Goal: Task Accomplishment & Management: Manage account settings

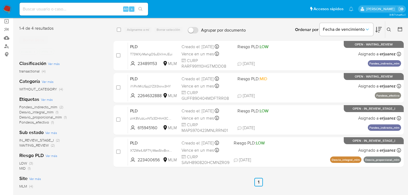
scroll to position [43, 0]
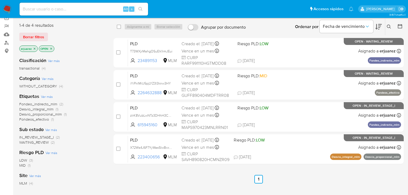
click at [5, 10] on img at bounding box center [7, 9] width 9 height 9
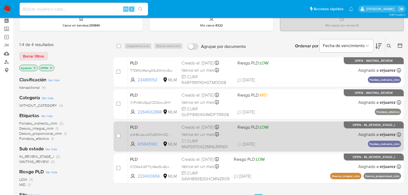
scroll to position [64, 0]
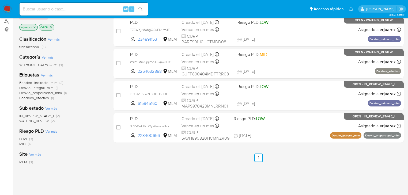
click at [85, 10] on input at bounding box center [84, 9] width 129 height 7
paste input "564864584"
type input "564864584"
click at [142, 10] on icon "search-icon" at bounding box center [141, 9] width 4 height 4
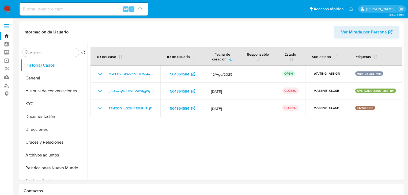
select select "10"
click at [46, 117] on button "Documentación" at bounding box center [52, 116] width 63 height 13
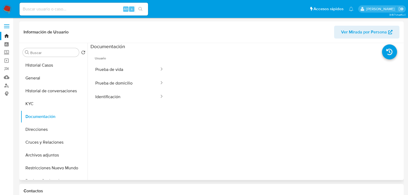
click at [113, 68] on button "Prueba de vida" at bounding box center [125, 70] width 69 height 14
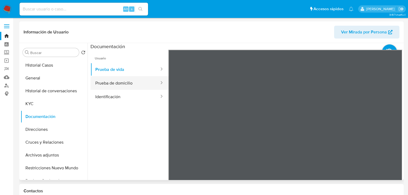
click at [117, 77] on button "Prueba de domicilio" at bounding box center [125, 83] width 69 height 14
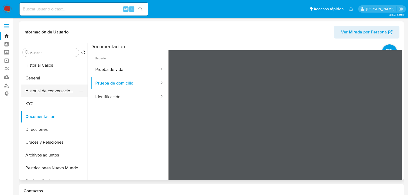
drag, startPoint x: 120, startPoint y: 95, endPoint x: 44, endPoint y: 96, distance: 75.8
click at [119, 95] on button "Identificación" at bounding box center [125, 97] width 69 height 14
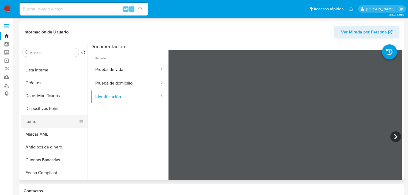
scroll to position [150, 0]
click at [38, 120] on button "Items" at bounding box center [52, 121] width 63 height 13
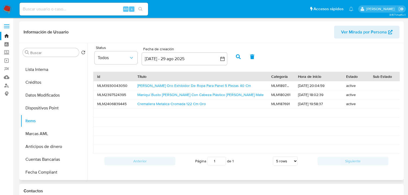
click at [146, 82] on div "Cascada Oro Exhibidor De Ropa Para Panel 5 Piezas 40 Cm" at bounding box center [201, 85] width 134 height 9
click at [148, 86] on link "Cascada Oro Exhibidor De Ropa Para Panel 5 Piezas 40 Cm" at bounding box center [194, 85] width 114 height 5
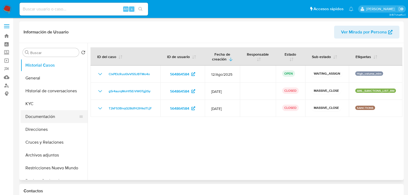
select select "10"
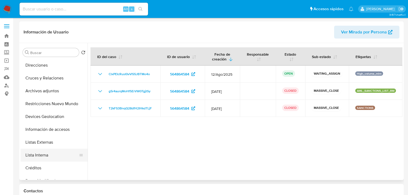
click at [39, 161] on button "Lista Interna" at bounding box center [52, 155] width 63 height 13
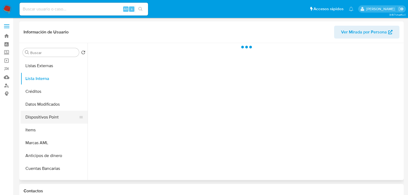
scroll to position [140, 0]
click at [37, 133] on button "Items" at bounding box center [52, 130] width 63 height 13
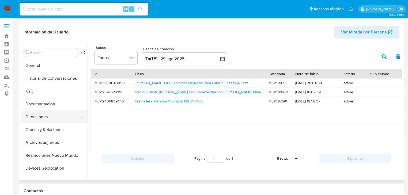
scroll to position [12, 0]
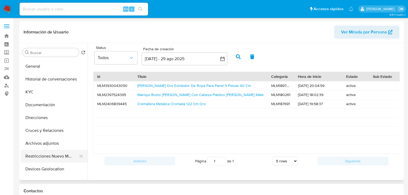
click at [45, 157] on button "Restricciones Nuevo Mundo" at bounding box center [52, 156] width 63 height 13
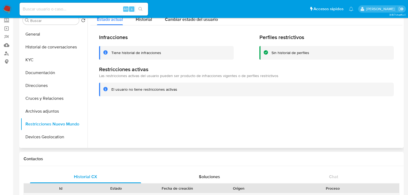
scroll to position [0, 0]
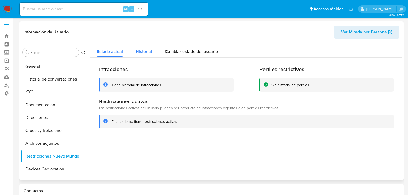
click at [139, 50] on span "Historial" at bounding box center [144, 52] width 16 height 6
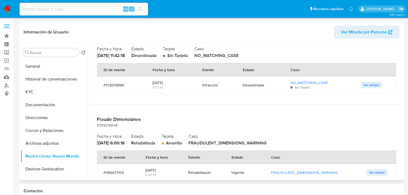
scroll to position [493, 0]
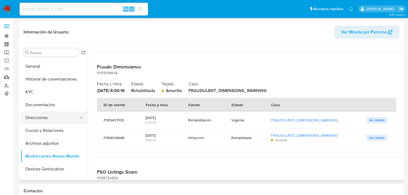
click at [34, 122] on button "Direcciones" at bounding box center [52, 117] width 63 height 13
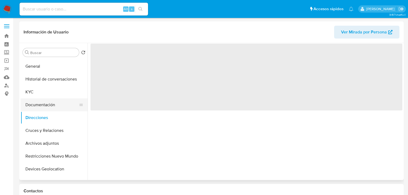
click at [53, 106] on button "Documentación" at bounding box center [52, 105] width 63 height 13
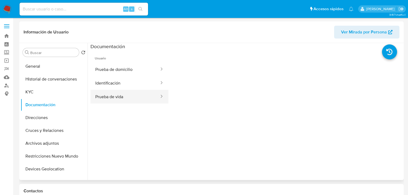
click at [126, 98] on button "Prueba de vida" at bounding box center [125, 97] width 69 height 14
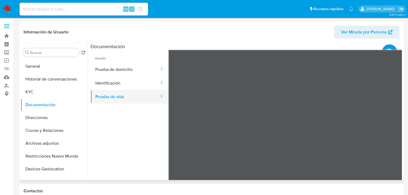
click at [116, 95] on button "Prueba de vida" at bounding box center [125, 97] width 69 height 14
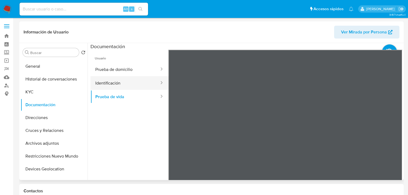
click at [121, 83] on button "Identificación" at bounding box center [125, 83] width 69 height 14
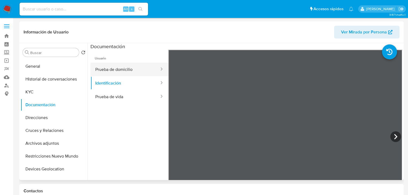
click at [125, 68] on button "Prueba de domicilio" at bounding box center [125, 70] width 69 height 14
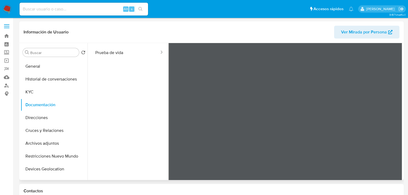
scroll to position [45, 0]
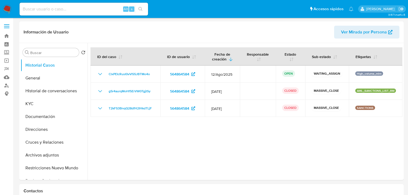
select select "10"
click at [5, 52] on label "Screening" at bounding box center [32, 53] width 64 height 8
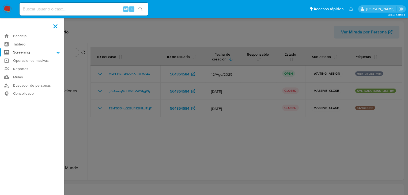
click at [0, 0] on input "Screening" at bounding box center [0, 0] width 0 height 0
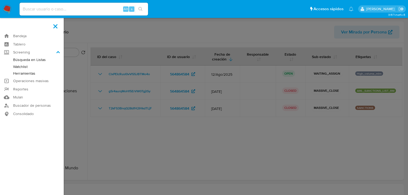
click at [30, 74] on link "Herramientas" at bounding box center [32, 73] width 64 height 7
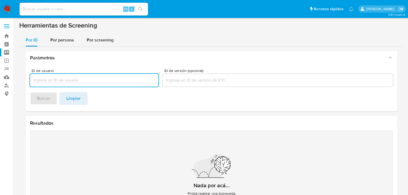
drag, startPoint x: 54, startPoint y: 42, endPoint x: 62, endPoint y: 48, distance: 10.3
click at [54, 42] on span "Por persona" at bounding box center [62, 40] width 24 height 6
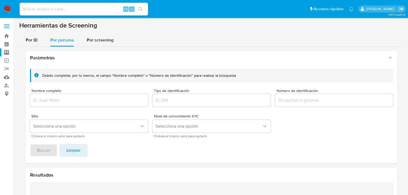
click at [62, 98] on div at bounding box center [89, 100] width 118 height 13
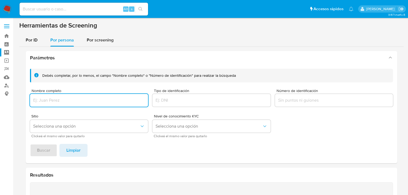
drag, startPoint x: 33, startPoint y: 96, endPoint x: 41, endPoint y: 106, distance: 13.1
click at [33, 95] on div at bounding box center [89, 100] width 118 height 13
click at [38, 103] on input "Nombre completo" at bounding box center [89, 100] width 118 height 7
click at [38, 151] on span "Buscar" at bounding box center [43, 151] width 13 height 12
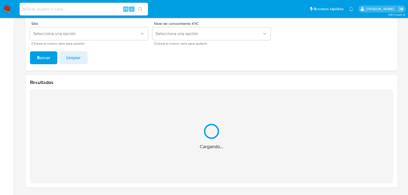
scroll to position [8, 0]
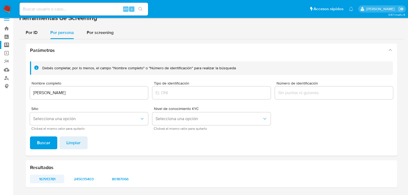
click at [42, 179] on span "167913781" at bounding box center [47, 180] width 27 height 8
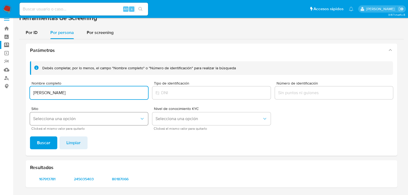
drag, startPoint x: 118, startPoint y: 94, endPoint x: 59, endPoint y: 118, distance: 63.8
click at [5, 84] on section "Bandeja Tablero Screening Búsqueda en Listas Watchlist Herramientas Operaciones…" at bounding box center [204, 93] width 408 height 203
click at [46, 136] on div "Debés completar, por lo menos, el campo "Nombre completo" o "Número de identifi…" at bounding box center [212, 106] width 372 height 99
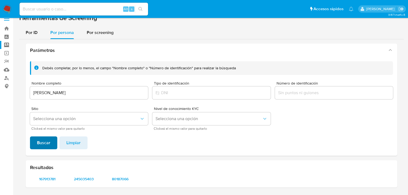
click at [47, 140] on span "Buscar" at bounding box center [43, 143] width 13 height 12
click at [46, 180] on span "693002550" at bounding box center [47, 180] width 27 height 8
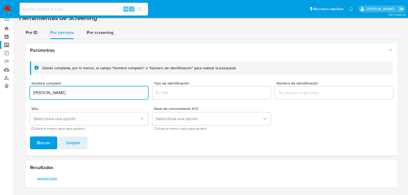
drag, startPoint x: 59, startPoint y: 88, endPoint x: 34, endPoint y: 98, distance: 26.4
click at [31, 92] on input "Karla Ivonne Gandara Rivas" at bounding box center [89, 93] width 118 height 7
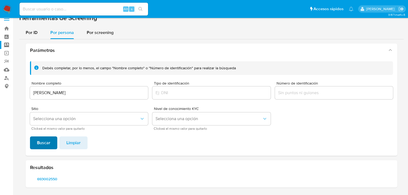
click at [49, 144] on span "Buscar" at bounding box center [43, 143] width 13 height 12
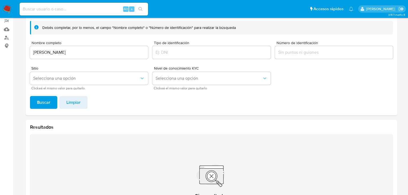
scroll to position [0, 0]
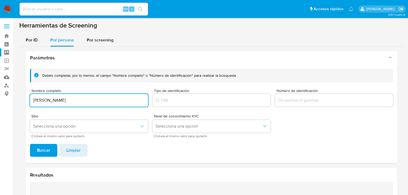
click at [53, 100] on input "Rejing Lin Weng" at bounding box center [89, 100] width 118 height 7
type input "Rejing LinWeng"
click at [47, 147] on span "Buscar" at bounding box center [43, 151] width 13 height 12
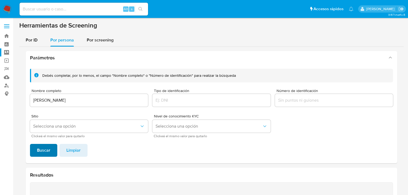
scroll to position [93, 0]
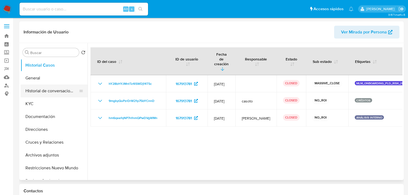
select select "10"
click at [55, 81] on button "General" at bounding box center [52, 78] width 63 height 13
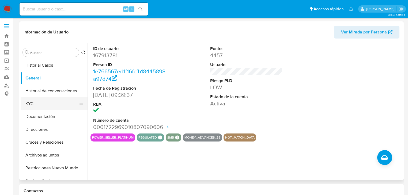
click at [40, 106] on button "KYC" at bounding box center [52, 104] width 63 height 13
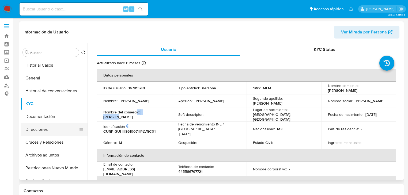
drag, startPoint x: 158, startPoint y: 113, endPoint x: 85, endPoint y: 123, distance: 73.8
click at [137, 113] on div "Nombre del comercio : [PERSON_NAME]" at bounding box center [134, 115] width 62 height 10
drag, startPoint x: 129, startPoint y: 89, endPoint x: 157, endPoint y: 88, distance: 27.9
click at [157, 88] on div "ID de usuario : 167913781" at bounding box center [134, 88] width 62 height 5
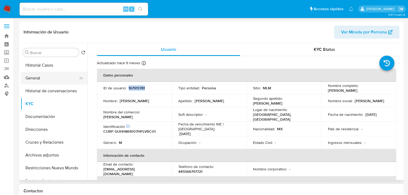
copy p "167913781"
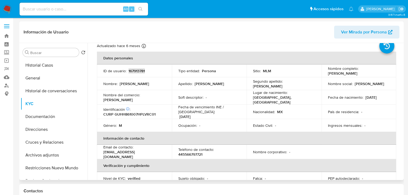
scroll to position [17, 0]
drag, startPoint x: 141, startPoint y: 97, endPoint x: 169, endPoint y: 97, distance: 27.1
click at [169, 97] on td "Nombre del comercio : EXHIVIT" at bounding box center [134, 98] width 75 height 14
copy p "EXHIVIT"
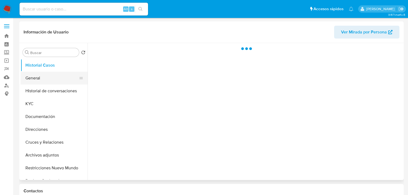
click at [28, 77] on button "General" at bounding box center [52, 78] width 63 height 13
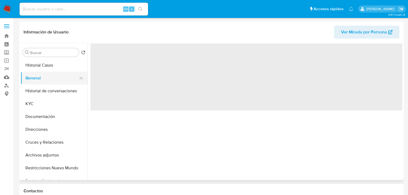
select select "10"
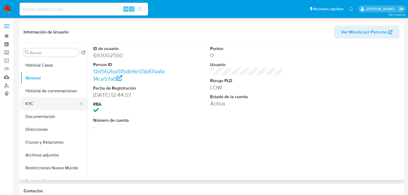
click at [33, 102] on button "KYC" at bounding box center [52, 104] width 63 height 13
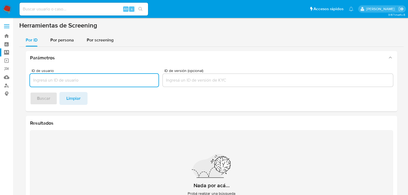
click at [7, 8] on img at bounding box center [7, 9] width 9 height 9
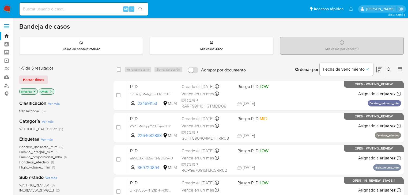
click at [28, 8] on input at bounding box center [84, 9] width 129 height 7
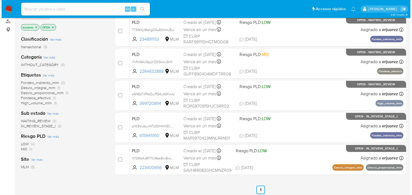
scroll to position [43, 0]
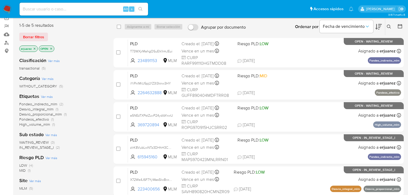
click at [34, 47] on icon "close-filter" at bounding box center [34, 48] width 3 height 3
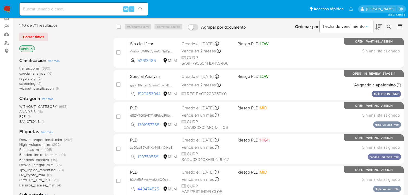
click at [389, 25] on icon at bounding box center [389, 27] width 4 height 4
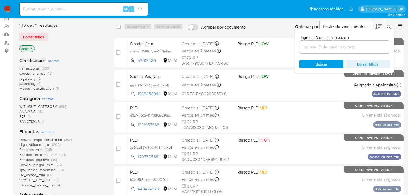
click at [327, 49] on input at bounding box center [345, 47] width 91 height 7
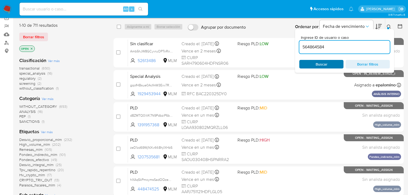
type input "564864584"
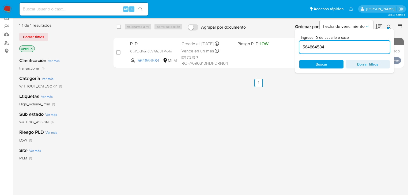
drag, startPoint x: 250, startPoint y: 53, endPoint x: 110, endPoint y: 54, distance: 140.4
click at [114, 57] on div "case-item-checkbox No es posible asignar el caso PLD ClxPEIcRusI0vVl55JBTMo4o 5…" at bounding box center [259, 53] width 290 height 30
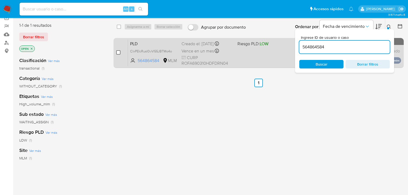
click at [118, 54] on input "checkbox" at bounding box center [118, 52] width 4 height 4
checkbox input "true"
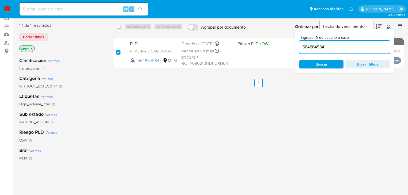
checkbox input "true"
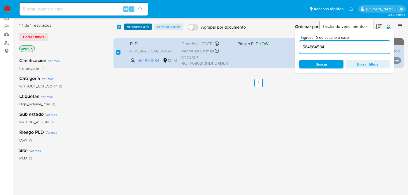
click at [135, 26] on span "Asignarme a mí" at bounding box center [138, 26] width 22 height 5
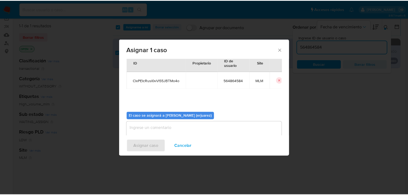
scroll to position [28, 0]
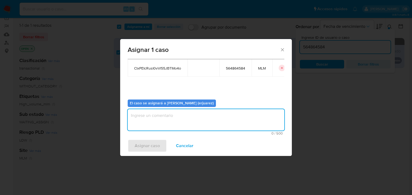
click at [144, 119] on textarea "assign-modal" at bounding box center [206, 119] width 157 height 21
type textarea "e"
type textarea "EPJU"
click at [145, 145] on span "Asignar caso" at bounding box center [147, 146] width 25 height 12
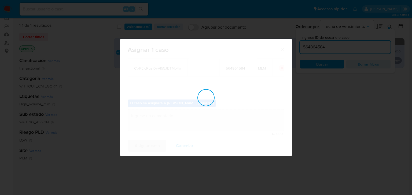
checkbox input "false"
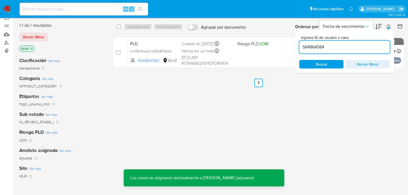
click at [388, 25] on icon at bounding box center [389, 27] width 4 height 4
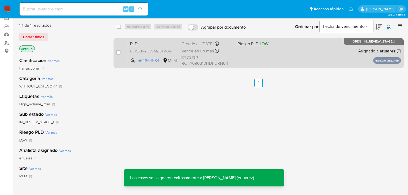
click at [306, 52] on div "PLD ClxPEIcRusI0vVl55JBTMo4o 564864584 MLM Riesgo PLD: LOW Creado el: 12/08/202…" at bounding box center [264, 52] width 273 height 27
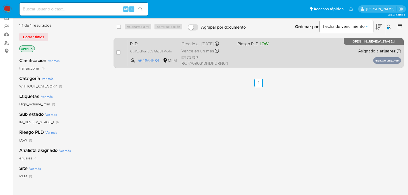
click at [275, 61] on div "PLD ClxPEIcRusI0vVl55JBTMo4o 564864584 MLM Riesgo PLD: LOW Creado el: 12/08/202…" at bounding box center [264, 52] width 273 height 27
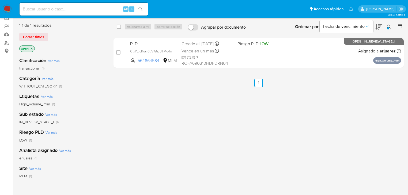
click at [5, 7] on img at bounding box center [7, 9] width 9 height 9
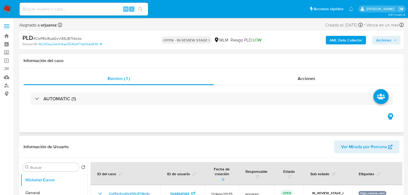
select select "10"
click at [23, 117] on div "Eventos ( 1 ) Acciones AUTOMATIC (1)" at bounding box center [211, 100] width 385 height 64
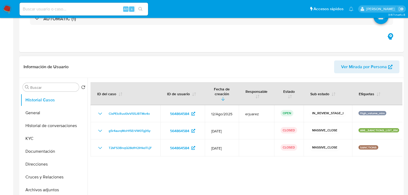
scroll to position [129, 0]
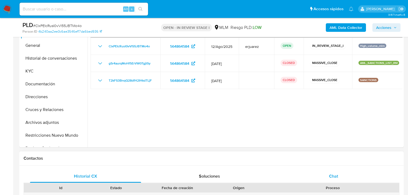
click at [330, 177] on span "Chat" at bounding box center [333, 176] width 9 height 6
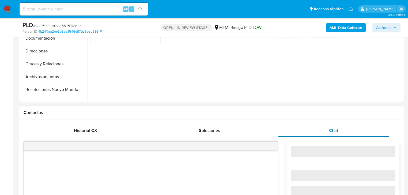
scroll to position [236, 0]
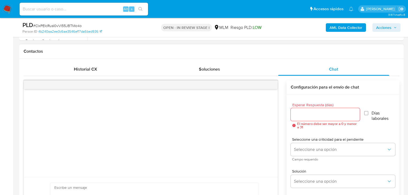
click at [313, 112] on input "Esperar Respuesta (días)" at bounding box center [325, 114] width 69 height 7
type input "5"
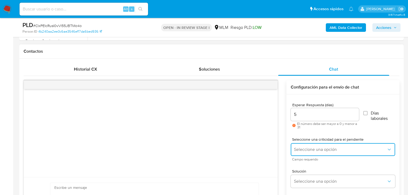
click at [312, 148] on span "Seleccione una opción" at bounding box center [340, 149] width 93 height 5
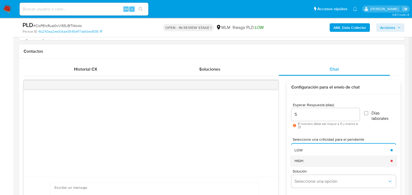
click at [306, 159] on div "HIGH" at bounding box center [340, 161] width 93 height 11
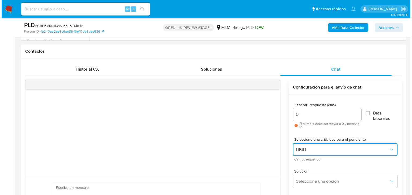
scroll to position [257, 0]
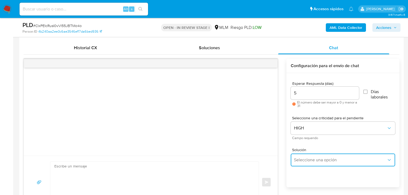
drag, startPoint x: 297, startPoint y: 156, endPoint x: 303, endPoint y: 154, distance: 6.8
click at [297, 156] on button "Seleccione una opción" at bounding box center [343, 160] width 105 height 13
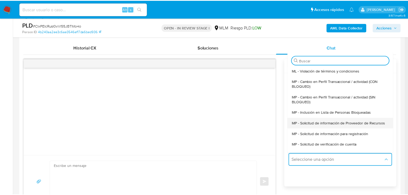
scroll to position [43, 0]
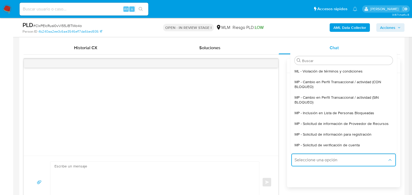
drag, startPoint x: 347, startPoint y: 100, endPoint x: 181, endPoint y: 100, distance: 166.7
click at [347, 100] on span "MP - Cambio en Perfil Transaccional / actividad (SIN BLOQUEO)" at bounding box center [341, 100] width 95 height 10
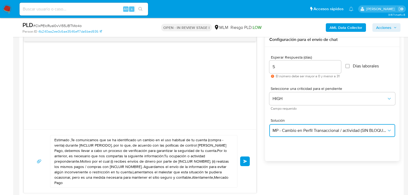
scroll to position [322, 0]
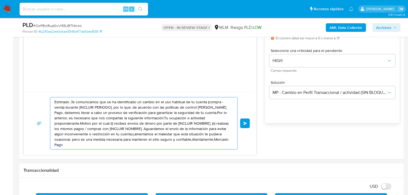
drag, startPoint x: 208, startPoint y: 140, endPoint x: -26, endPoint y: 59, distance: 247.5
paste textarea "Antonio se ha identificado un cambio en el uso habitual de tu cuenta para garan…"
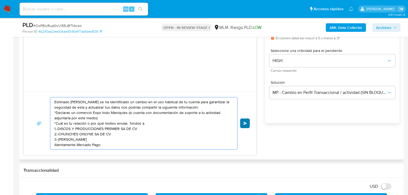
type textarea "Estimado Antonio se ha identificado un cambio en el uso habitual de tu cuenta p…"
click at [245, 124] on span "Enviar" at bounding box center [246, 123] width 4 height 3
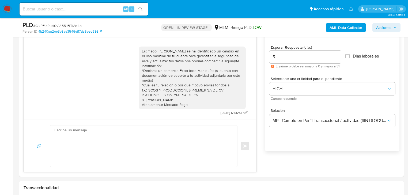
scroll to position [257, 0]
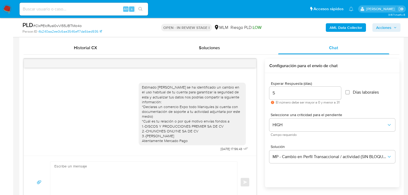
click at [4, 6] on img at bounding box center [7, 9] width 9 height 9
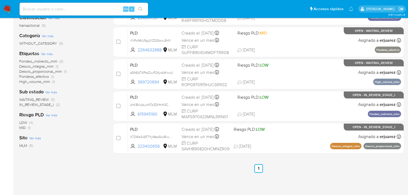
scroll to position [64, 0]
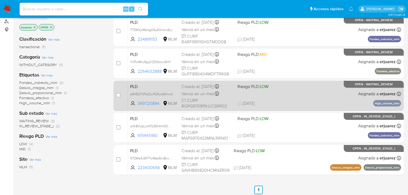
click at [326, 88] on div "PLD a5NEzTXPstZuvP24ydibYxwU 369720894 MLM Riesgo PLD: LOW Creado el: [DATE] Cr…" at bounding box center [264, 95] width 273 height 27
click at [118, 95] on input "checkbox" at bounding box center [118, 95] width 4 height 4
checkbox input "true"
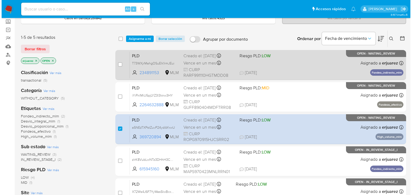
scroll to position [21, 0]
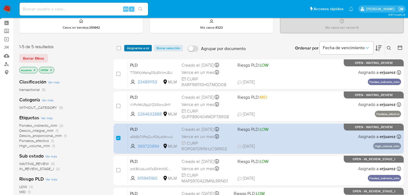
click at [139, 47] on span "Asignarme a mí" at bounding box center [138, 48] width 22 height 5
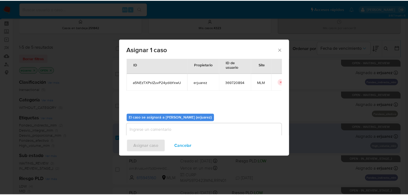
scroll to position [28, 0]
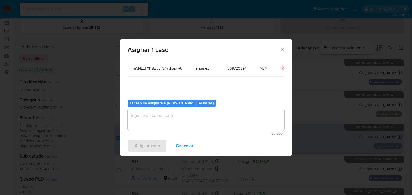
click at [162, 127] on textarea "assign-modal" at bounding box center [206, 119] width 157 height 21
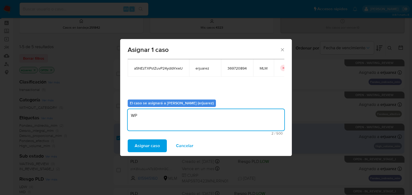
type textarea "W"
type textarea "EPJU"
drag, startPoint x: 143, startPoint y: 146, endPoint x: 149, endPoint y: 148, distance: 7.0
click at [149, 148] on span "Asignar caso" at bounding box center [147, 146] width 25 height 12
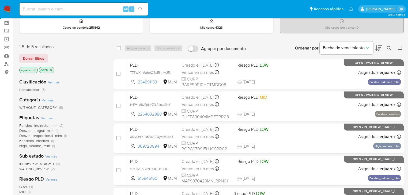
click at [36, 165] on span "IN_REVIEW_STAGE_I" at bounding box center [36, 163] width 35 height 5
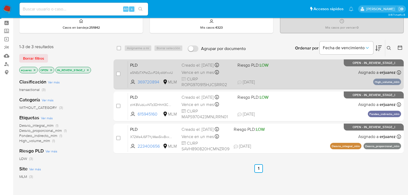
click at [297, 73] on div "PLD a5NEzTXPstZuvP24ydibYxwU 369720894 MLM Riesgo PLD: LOW Creado el: 12/08/202…" at bounding box center [264, 74] width 273 height 27
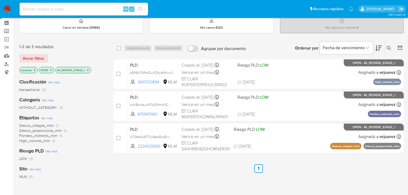
click at [8, 9] on img at bounding box center [7, 9] width 9 height 9
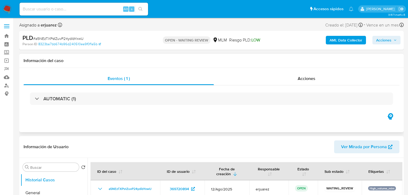
select select "10"
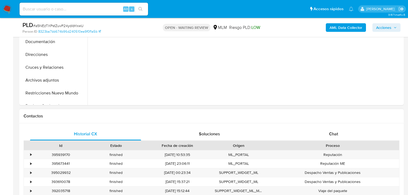
scroll to position [172, 0]
click at [336, 131] on span "Chat" at bounding box center [333, 134] width 9 height 6
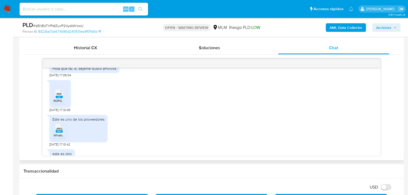
scroll to position [132, 0]
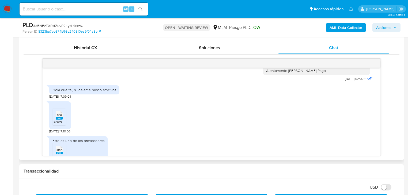
click at [56, 114] on icon at bounding box center [59, 115] width 7 height 8
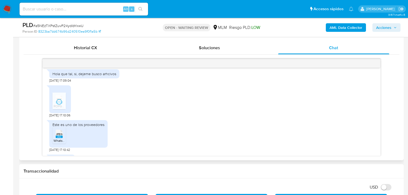
scroll to position [175, 0]
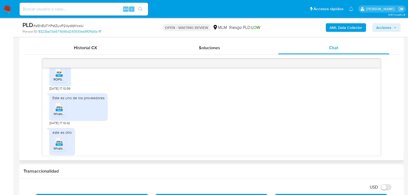
drag, startPoint x: 58, startPoint y: 110, endPoint x: 65, endPoint y: 131, distance: 22.2
click at [58, 110] on rect at bounding box center [59, 110] width 7 height 2
click at [59, 145] on rect at bounding box center [59, 145] width 7 height 2
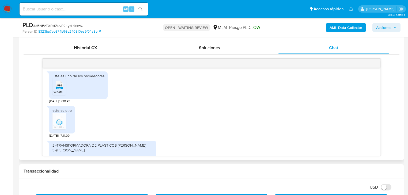
scroll to position [218, 0]
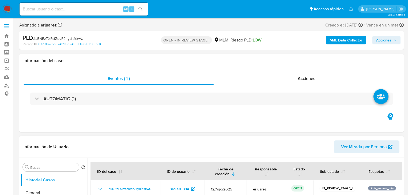
select select "10"
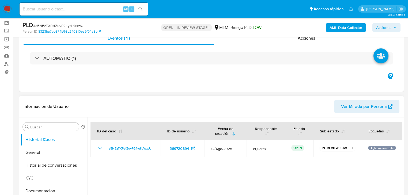
scroll to position [43, 0]
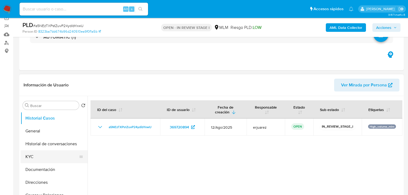
click at [25, 156] on button "KYC" at bounding box center [52, 157] width 63 height 13
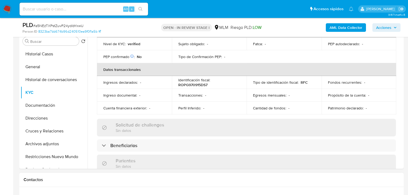
scroll to position [193, 0]
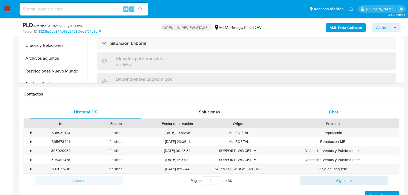
click at [327, 108] on div "Chat" at bounding box center [333, 112] width 111 height 13
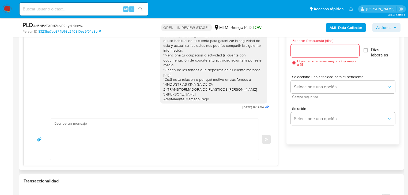
scroll to position [218, 0]
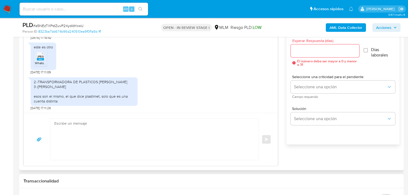
click at [84, 122] on textarea at bounding box center [153, 139] width 198 height 41
paste textarea "Agradecemos tu tiempo y documentación proporcionada. Te recordamos que esto fue…"
type textarea "Agradecemos tu tiempo y documentación proporcionada. Te recordamos que esto fue…"
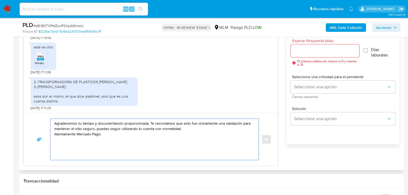
drag, startPoint x: 161, startPoint y: 142, endPoint x: 36, endPoint y: 116, distance: 127.1
click at [23, 114] on div "Historial CX Soluciones Chat Id Estado Fecha de creación Origen Proceso • 39593…" at bounding box center [211, 82] width 385 height 176
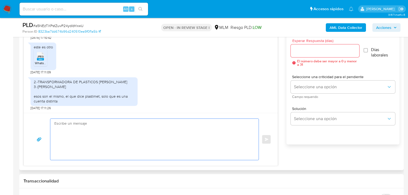
drag, startPoint x: 291, startPoint y: 52, endPoint x: 295, endPoint y: 52, distance: 4.0
click at [292, 52] on input "Esperar Respuesta (días)" at bounding box center [325, 50] width 69 height 7
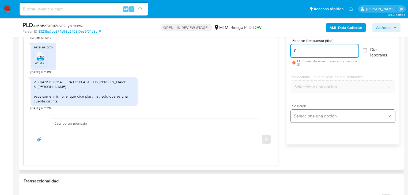
type input "0"
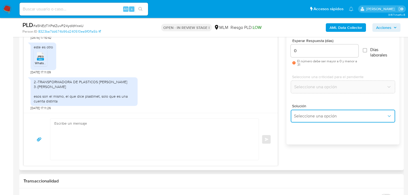
drag, startPoint x: 313, startPoint y: 117, endPoint x: 343, endPoint y: 125, distance: 30.6
click at [316, 120] on button "Seleccione una opción" at bounding box center [343, 116] width 105 height 13
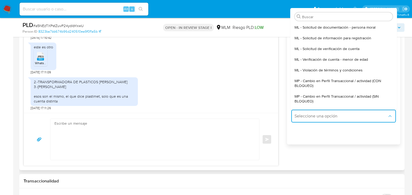
drag, startPoint x: 344, startPoint y: 96, endPoint x: 340, endPoint y: 97, distance: 4.2
click at [343, 96] on span "MP - Cambio en Perfil Transaccional / actividad (SIN BLOQUEO)" at bounding box center [343, 99] width 98 height 10
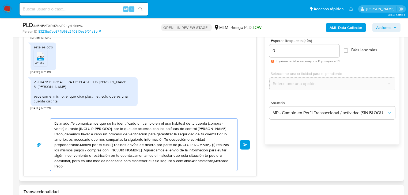
drag, startPoint x: 208, startPoint y: 162, endPoint x: 61, endPoint y: 121, distance: 152.4
click at [35, 116] on div "Estimado ,Te comunicamos que se ha identificado un cambio en el uso habitual de…" at bounding box center [140, 145] width 233 height 64
paste textarea "Agradecemos tu tiempo y documentación proporcionada. Te recordamos que esto fue…"
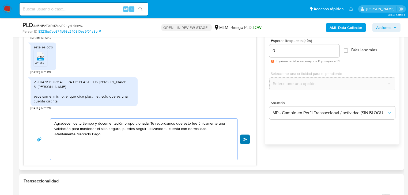
type textarea "Agradecemos tu tiempo y documentación proporcionada. Te recordamos que esto fue…"
click at [249, 138] on button "Enviar" at bounding box center [245, 140] width 10 height 10
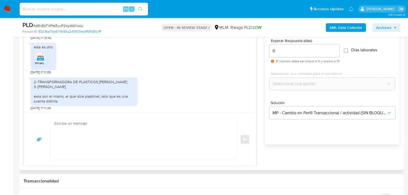
scroll to position [258, 0]
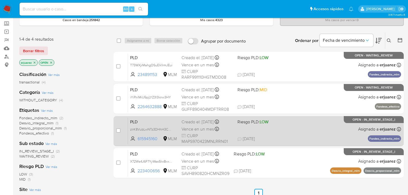
scroll to position [21, 0]
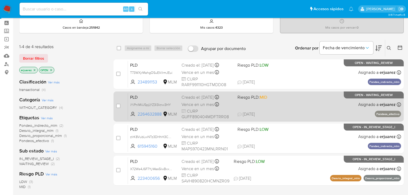
click at [274, 107] on div "PLD iYiPnlMiU5pjLYZ3I3knw3HY 2264632888 MLM Riesgo PLD: MID Creado el: 12/08/20…" at bounding box center [264, 106] width 273 height 27
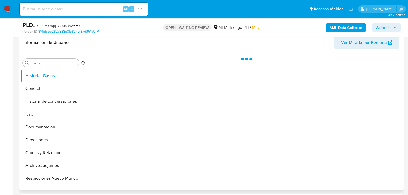
scroll to position [86, 0]
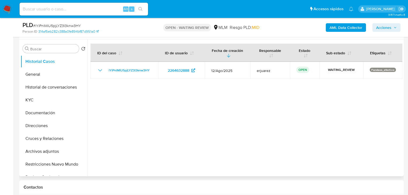
select select "10"
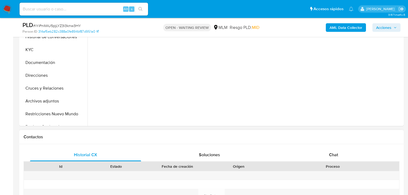
click at [333, 146] on div "Historial CX Soluciones Chat Id Estado Fecha de creación Origen Proceso Anterio…" at bounding box center [211, 189] width 385 height 91
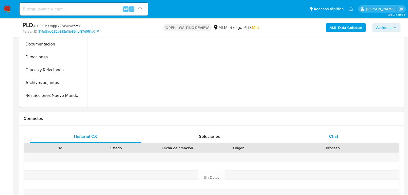
click at [334, 155] on div "Id Estado Fecha de creación Origen Proceso" at bounding box center [212, 170] width 376 height 55
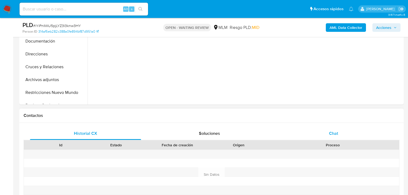
click at [334, 131] on span "Chat" at bounding box center [333, 134] width 9 height 6
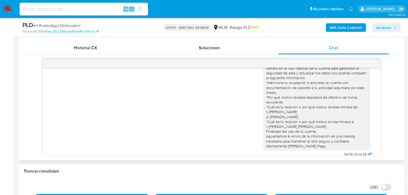
scroll to position [0, 0]
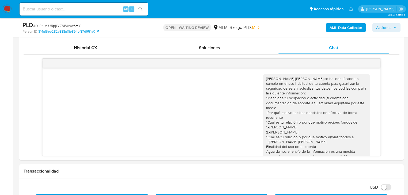
click at [58, 7] on input at bounding box center [84, 9] width 129 height 7
paste input "334196953"
type input "334196953"
click at [142, 10] on icon "search-icon" at bounding box center [141, 9] width 4 height 4
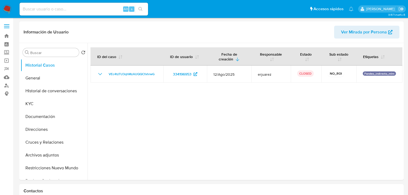
select select "10"
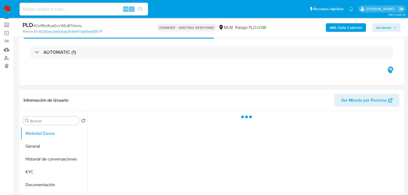
scroll to position [86, 0]
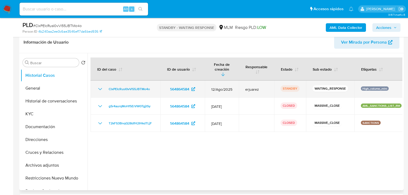
select select "10"
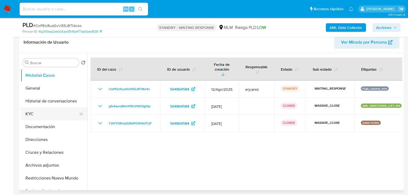
click at [42, 109] on button "KYC" at bounding box center [52, 114] width 63 height 13
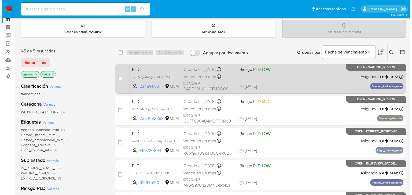
scroll to position [43, 0]
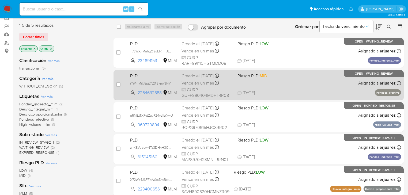
click at [230, 87] on span "CURP GUFF890404MDFTRR08" at bounding box center [208, 93] width 52 height 12
click at [117, 83] on input "checkbox" at bounding box center [118, 85] width 4 height 4
checkbox input "true"
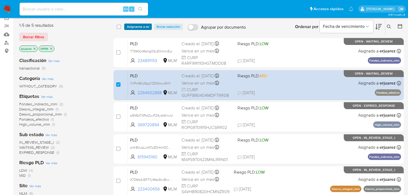
click at [136, 26] on span "Asignarme a mí" at bounding box center [138, 26] width 22 height 5
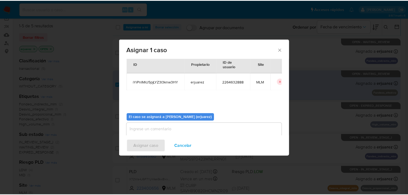
scroll to position [28, 0]
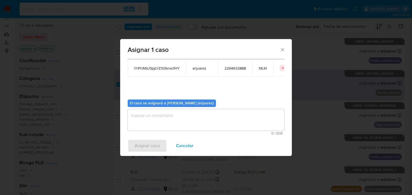
click at [153, 112] on textarea "assign-modal" at bounding box center [206, 119] width 157 height 21
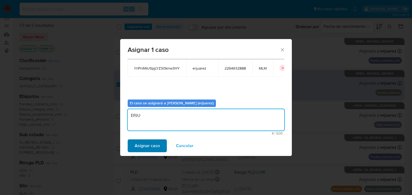
type textarea "EPJU"
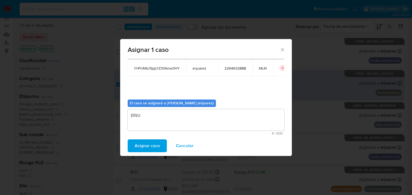
click at [142, 141] on span "Asignar caso" at bounding box center [147, 146] width 25 height 12
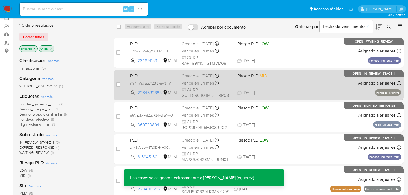
click at [312, 80] on div "PLD iYiPnlMiU5pjLYZ3I3knw3HY 2264632888 MLM Riesgo PLD: MID Creado el: 12/08/20…" at bounding box center [264, 85] width 273 height 27
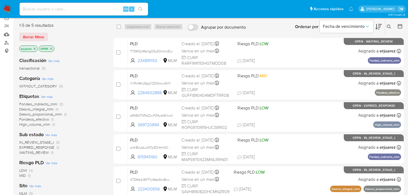
click at [9, 5] on img at bounding box center [7, 9] width 9 height 9
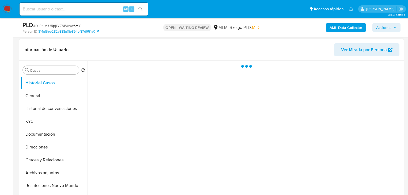
scroll to position [86, 0]
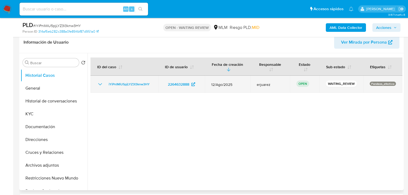
select select "10"
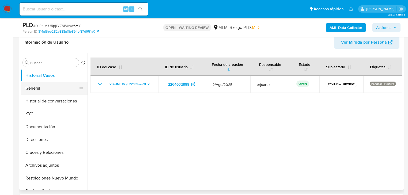
click at [46, 90] on button "General" at bounding box center [52, 88] width 63 height 13
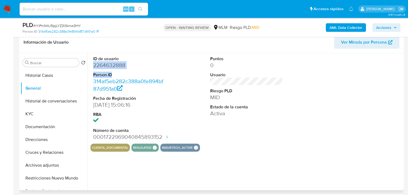
drag, startPoint x: 106, startPoint y: 66, endPoint x: 133, endPoint y: 72, distance: 27.5
click at [93, 65] on div "ID de usuario 2264632888 Person ID 314af5eb282c388a0fe894bf87d951a0 Fecha de Re…" at bounding box center [130, 98] width 78 height 91
click at [134, 72] on dt "Person ID" at bounding box center [129, 75] width 73 height 6
drag, startPoint x: 126, startPoint y: 65, endPoint x: 92, endPoint y: 65, distance: 34.6
click at [92, 65] on div "ID de usuario 2264632888 Person ID 314af5eb282c388a0fe894bf87d951a0 Fecha de Re…" at bounding box center [130, 98] width 78 height 91
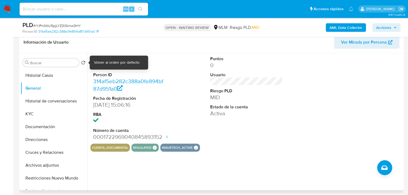
copy dd "2264632888"
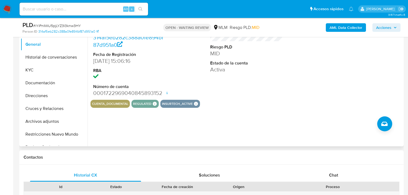
scroll to position [193, 0]
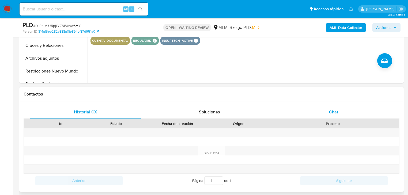
click at [326, 114] on div "Chat" at bounding box center [333, 112] width 111 height 13
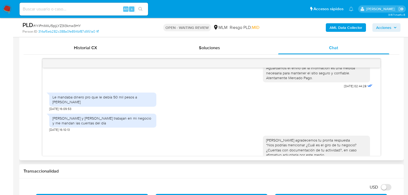
scroll to position [76, 0]
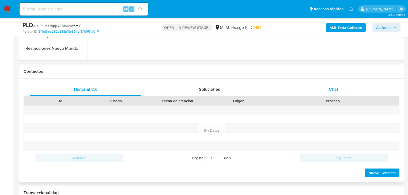
scroll to position [214, 0]
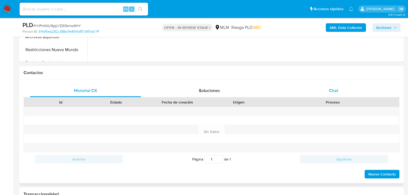
click at [322, 93] on div "Chat" at bounding box center [333, 90] width 111 height 13
select select "10"
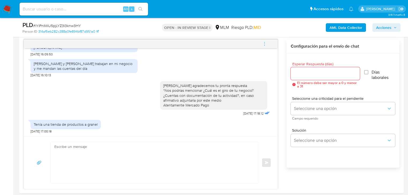
scroll to position [322, 0]
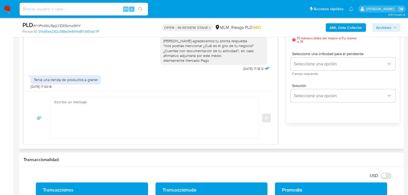
click at [90, 120] on textarea at bounding box center [153, 118] width 198 height 41
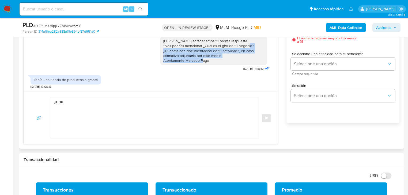
drag, startPoint x: 215, startPoint y: 61, endPoint x: 125, endPoint y: 66, distance: 90.2
click at [160, 51] on div "Hola María agradecemos tu pronta respuesta *Nos podrías mencionar ¿Cuál es el g…" at bounding box center [213, 50] width 107 height 29
copy div "¿Cuentas con documentación de tu actividad?, en caso afirmativo adjuntarla por …"
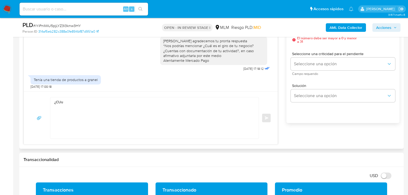
click at [69, 100] on textarea "¿CUu" at bounding box center [153, 118] width 198 height 41
drag, startPoint x: 70, startPoint y: 103, endPoint x: 44, endPoint y: 99, distance: 27.1
click at [43, 98] on div "¿CUu Enviar" at bounding box center [150, 118] width 241 height 42
paste textarea "uentas con documentación de tu actividad?, en caso afirmativo adjuntarla por es…"
type textarea "¿Cuentas con documentación de tu actividad?, en caso afirmativo adjuntarla por …"
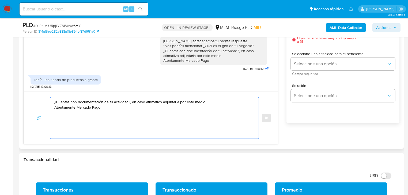
drag, startPoint x: 120, startPoint y: 116, endPoint x: 23, endPoint y: 99, distance: 98.2
click at [23, 99] on div "Historial CX Soluciones Chat Id Estado Fecha de creación Origen Proceso Anterio…" at bounding box center [211, 61] width 385 height 176
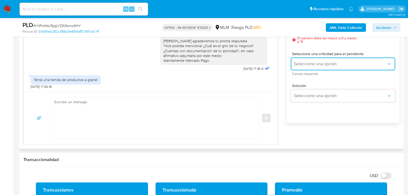
click at [311, 62] on span "Seleccione una opción" at bounding box center [340, 63] width 93 height 5
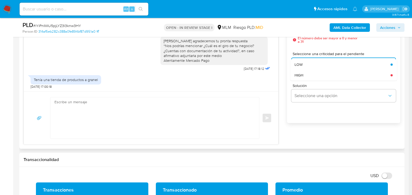
click at [301, 74] on span "HIGH" at bounding box center [298, 75] width 9 height 5
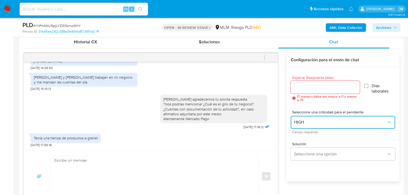
scroll to position [257, 0]
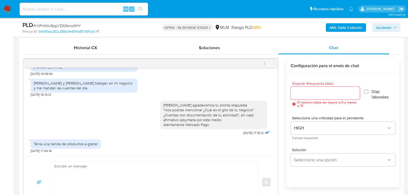
click at [303, 90] on input "Esperar Respuesta (días)" at bounding box center [325, 93] width 69 height 7
type input "3"
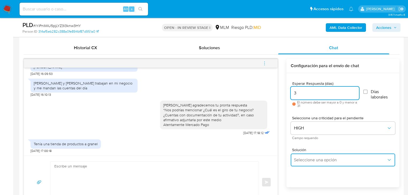
click at [315, 159] on span "Seleccione una opción" at bounding box center [340, 160] width 93 height 5
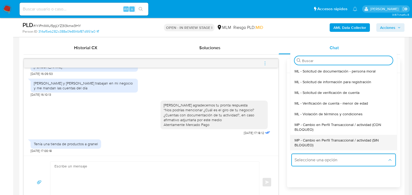
click at [334, 141] on span "MP - Cambio en Perfil Transaccional / actividad (SIN BLOQUEO)" at bounding box center [341, 143] width 95 height 10
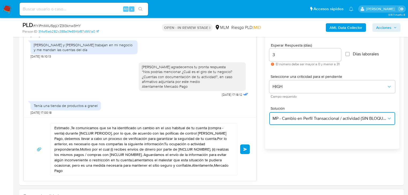
scroll to position [364, 0]
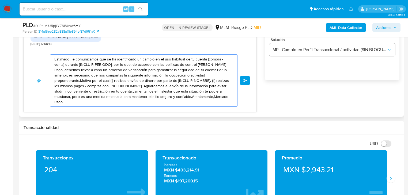
drag, startPoint x: 169, startPoint y: 86, endPoint x: 58, endPoint y: 39, distance: 120.3
paste textarea "¿Cuentas con documentación de tu actividad?, en caso afirmativo adjuntarla por …"
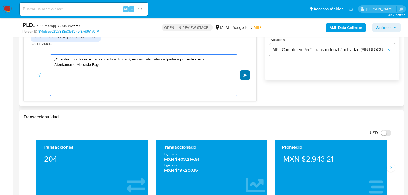
type textarea "¿Cuentas con documentación de tu actividad?, en caso afirmativo adjuntarla por …"
click at [245, 74] on span "Enviar" at bounding box center [246, 75] width 4 height 3
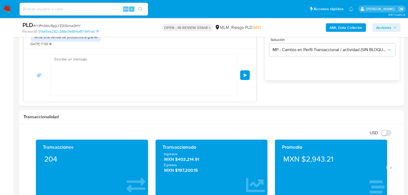
scroll to position [149, 0]
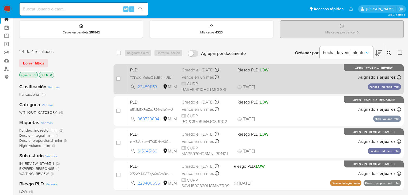
scroll to position [43, 0]
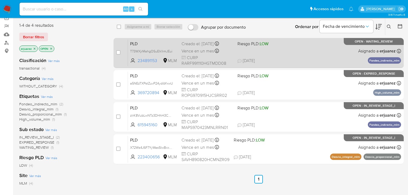
click at [288, 56] on div "PLD T73WXjrMahgOSuElk1rmJEui 234891153 MLM Riesgo PLD: LOW Creado el: 12/08/202…" at bounding box center [264, 52] width 273 height 27
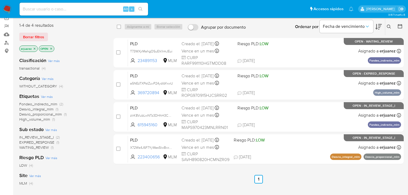
drag, startPoint x: 6, startPoint y: 95, endPoint x: 60, endPoint y: 62, distance: 63.2
click at [6, 95] on aside "Bandeja Tablero Screening Búsqueda en Listas Watchlist Herramientas Operaciones…" at bounding box center [6, 110] width 13 height 307
click at [83, 9] on input at bounding box center [84, 9] width 129 height 7
paste input "564864584"
type input "564864584"
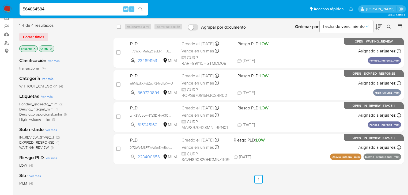
click at [140, 8] on icon "search-icon" at bounding box center [141, 9] width 4 height 4
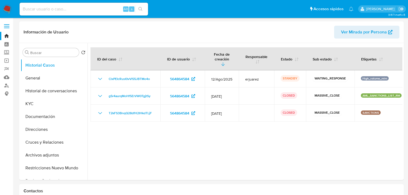
select select "10"
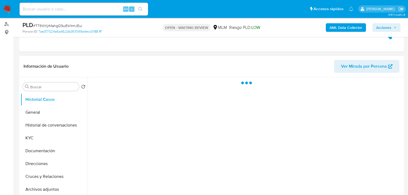
scroll to position [107, 0]
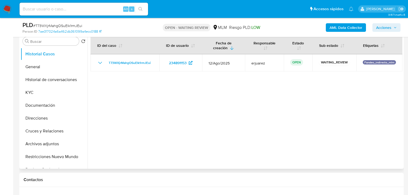
select select "10"
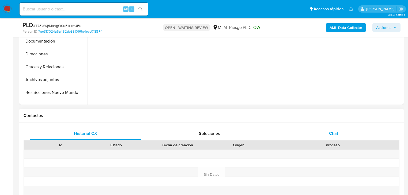
click at [333, 130] on div "Chat" at bounding box center [333, 133] width 111 height 13
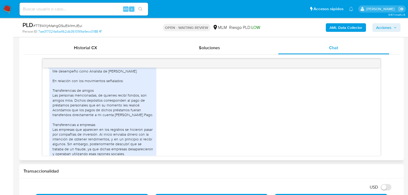
scroll to position [120, 0]
drag, startPoint x: 59, startPoint y: 111, endPoint x: 157, endPoint y: 116, distance: 97.9
click at [157, 116] on div "Me desempeño como Analista de Negocio. En relación con los movimientos señalado…" at bounding box center [211, 130] width 325 height 132
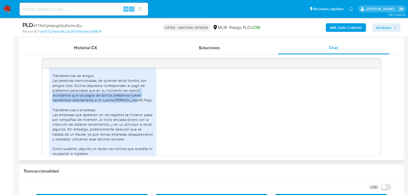
scroll to position [163, 0]
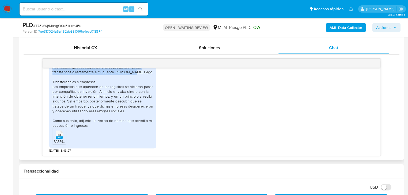
drag, startPoint x: 127, startPoint y: 93, endPoint x: 164, endPoint y: 143, distance: 62.8
click at [164, 143] on div "Me desempeño como Analista de Negocio. En relación con los movimientos señalado…" at bounding box center [211, 87] width 325 height 132
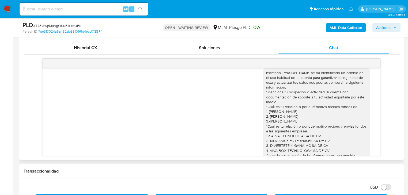
scroll to position [0, 0]
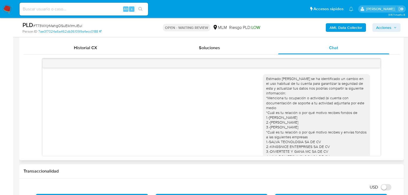
drag, startPoint x: 342, startPoint y: 121, endPoint x: 291, endPoint y: 103, distance: 54.3
click at [341, 121] on div "Estimado Federico se ha identificado un cambio en el uso habitual de tu cuenta …" at bounding box center [316, 125] width 101 height 98
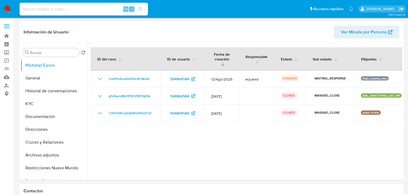
select select "10"
click at [73, 10] on input at bounding box center [84, 9] width 129 height 7
drag, startPoint x: 139, startPoint y: 76, endPoint x: 17, endPoint y: 79, distance: 122.0
click at [105, 77] on td "ClxPEIcRusI0vVl55JBTMo4o" at bounding box center [126, 78] width 70 height 17
click at [90, 9] on input at bounding box center [84, 9] width 129 height 7
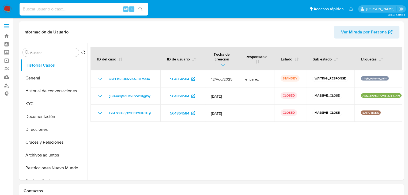
paste input "203272910"
type input "203272910"
drag, startPoint x: 144, startPoint y: 9, endPoint x: 137, endPoint y: 7, distance: 7.0
click at [144, 9] on button "search-icon" at bounding box center [140, 9] width 11 height 8
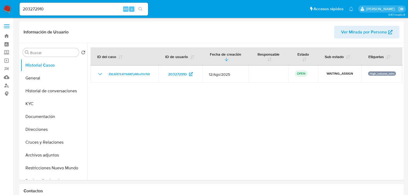
select select "10"
click at [8, 9] on img at bounding box center [7, 9] width 9 height 9
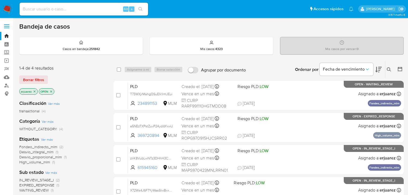
drag, startPoint x: 60, startPoint y: 99, endPoint x: 40, endPoint y: 95, distance: 21.2
click at [60, 99] on div "Clasificación Ver más transactional (4) Categoría Ver más WITHOUT_CATEGORY (4) …" at bounding box center [62, 187] width 86 height 182
click at [34, 91] on icon "close-filter" at bounding box center [34, 91] width 3 height 3
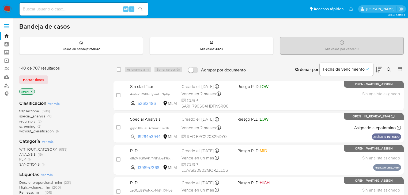
click at [388, 69] on icon at bounding box center [389, 70] width 4 height 4
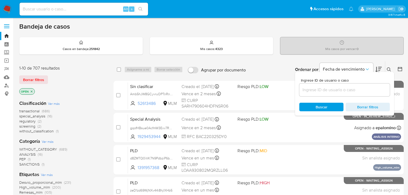
click at [327, 90] on input at bounding box center [345, 90] width 91 height 7
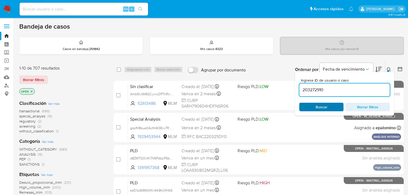
type input "203272910"
click at [322, 107] on span "Buscar" at bounding box center [322, 107] width 12 height 9
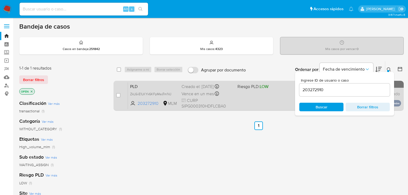
click at [223, 91] on div "Vence en un mes Vence el 11/10/2025 02:13:33" at bounding box center [208, 93] width 52 height 7
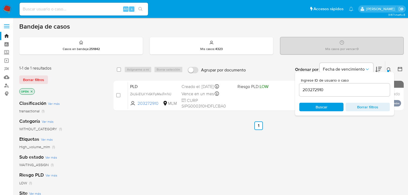
click at [8, 11] on img at bounding box center [7, 9] width 9 height 9
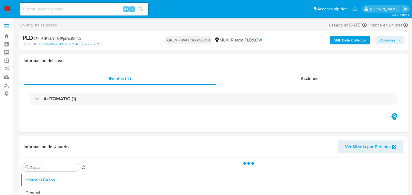
select select "10"
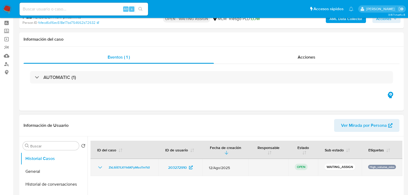
scroll to position [64, 0]
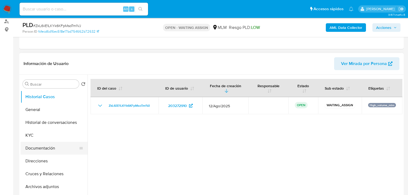
click at [43, 148] on button "Documentación" at bounding box center [52, 148] width 63 height 13
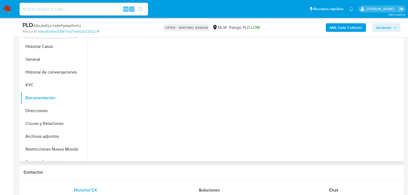
scroll to position [107, 0]
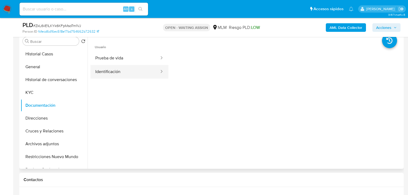
click at [122, 75] on button "Identificación" at bounding box center [125, 72] width 69 height 14
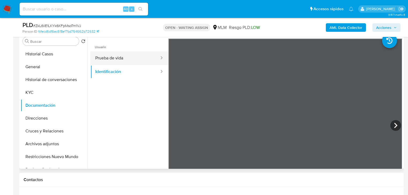
click at [120, 56] on button "Prueba de vida" at bounding box center [125, 58] width 69 height 14
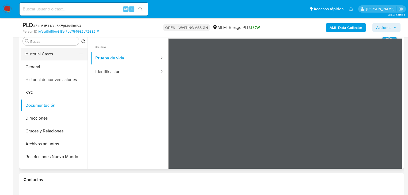
click at [47, 51] on button "Historial Casos" at bounding box center [52, 54] width 63 height 13
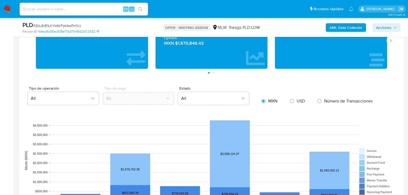
scroll to position [355, 0]
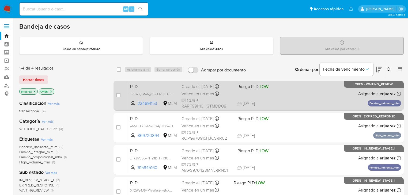
click at [255, 98] on div "PLD T73WXjrMahgOSuElk1rmJEui 234891153 MLM Riesgo PLD: LOW Creado el: 12/08/202…" at bounding box center [264, 95] width 273 height 27
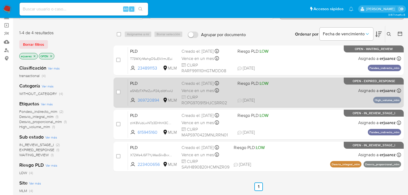
scroll to position [43, 0]
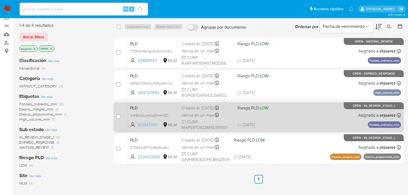
click at [166, 124] on icon at bounding box center [165, 124] width 5 height 5
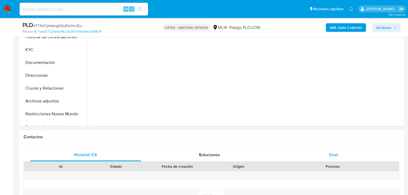
click at [325, 152] on div "Chat" at bounding box center [333, 155] width 111 height 13
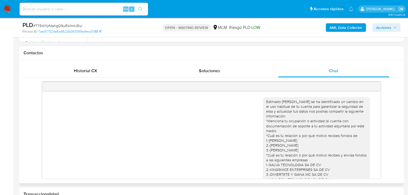
scroll to position [236, 0]
select select "10"
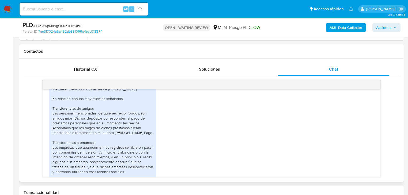
scroll to position [163, 0]
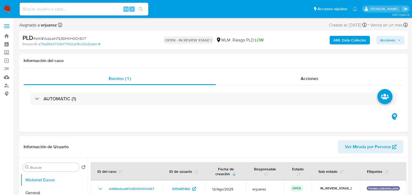
select select "10"
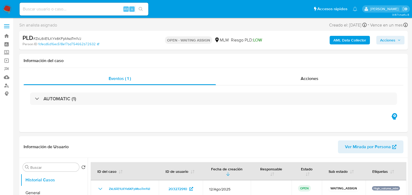
select select "10"
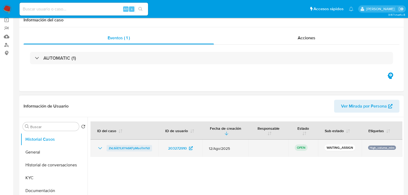
scroll to position [64, 0]
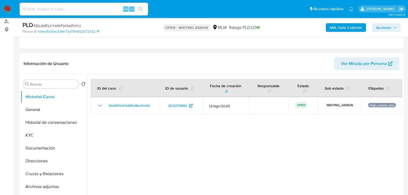
click at [6, 9] on img at bounding box center [7, 9] width 9 height 9
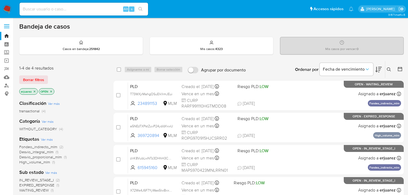
click at [34, 92] on icon "close-filter" at bounding box center [35, 92] width 2 height 2
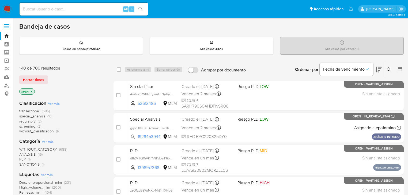
click at [386, 68] on button at bounding box center [390, 69] width 9 height 6
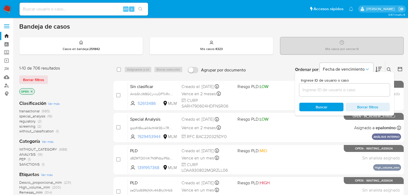
click at [327, 93] on input at bounding box center [345, 90] width 91 height 7
type input "203272910"
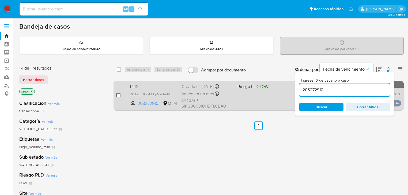
click at [120, 97] on input "checkbox" at bounding box center [118, 95] width 4 height 4
checkbox input "true"
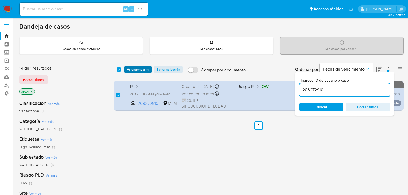
click at [138, 70] on span "Asignarme a mí" at bounding box center [138, 69] width 22 height 5
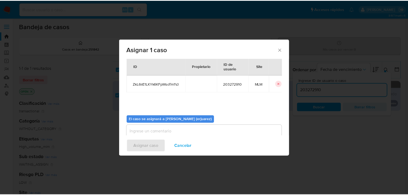
scroll to position [28, 0]
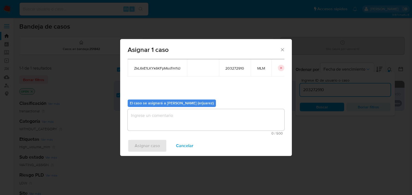
click at [168, 117] on textarea "assign-modal" at bounding box center [206, 119] width 157 height 21
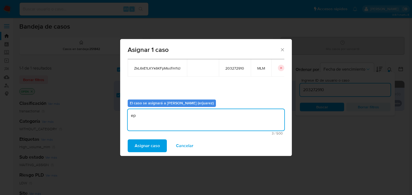
type textarea "e"
type textarea "EPJU"
click at [147, 142] on span "Asignar caso" at bounding box center [147, 146] width 25 height 12
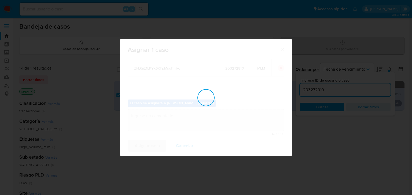
checkbox input "false"
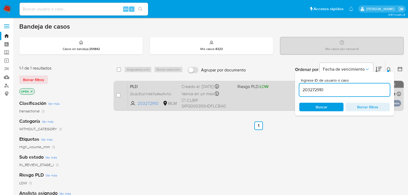
click at [265, 97] on div "PLD ZkL6iiE1LKYk6KFpMsoTm1VJ 203272910 MLM Riesgo PLD: LOW Creado el: 12/08/202…" at bounding box center [264, 95] width 273 height 27
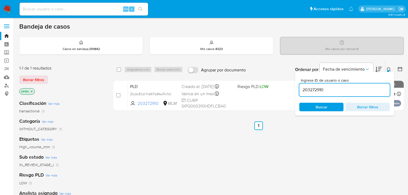
click at [5, 10] on img at bounding box center [7, 9] width 9 height 9
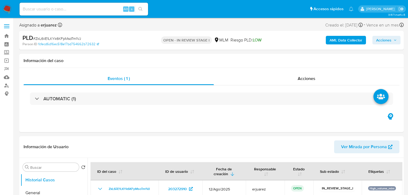
select select "10"
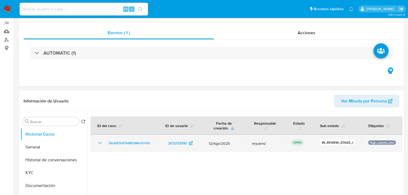
scroll to position [86, 0]
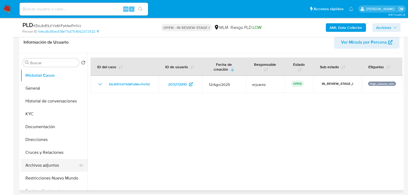
click at [45, 165] on button "Archivos adjuntos" at bounding box center [52, 165] width 63 height 13
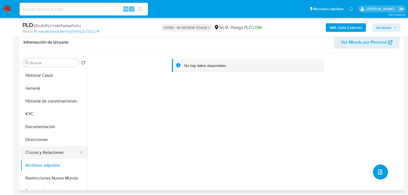
click at [53, 153] on button "Cruces y Relaciones" at bounding box center [52, 152] width 63 height 13
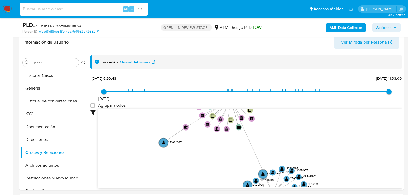
click at [57, 9] on input at bounding box center [84, 9] width 129 height 7
paste input "2305731042"
type input "2305731042"
click at [142, 8] on icon "search-icon" at bounding box center [141, 9] width 4 height 4
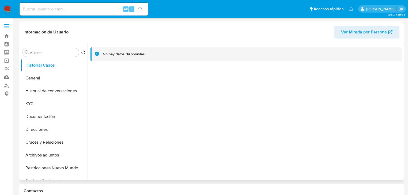
select select "10"
drag, startPoint x: 54, startPoint y: 143, endPoint x: 51, endPoint y: 141, distance: 3.1
click at [54, 143] on button "Cruces y Relaciones" at bounding box center [52, 142] width 63 height 13
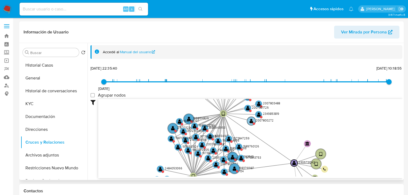
click at [252, 122] on text "" at bounding box center [252, 121] width 4 height 5
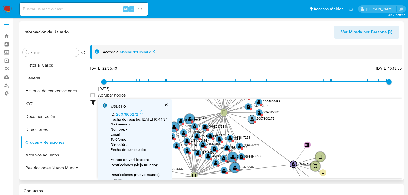
click at [252, 121] on text "" at bounding box center [253, 119] width 4 height 5
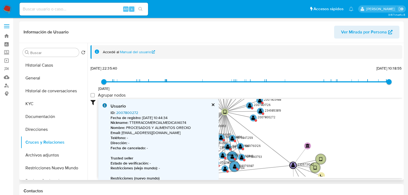
click at [134, 111] on link "2007800272" at bounding box center [127, 112] width 22 height 5
click at [263, 110] on circle at bounding box center [260, 111] width 9 height 9
click at [260, 100] on text "" at bounding box center [261, 100] width 4 height 5
click at [262, 98] on div "Agrupar nodos" at bounding box center [247, 96] width 312 height 6
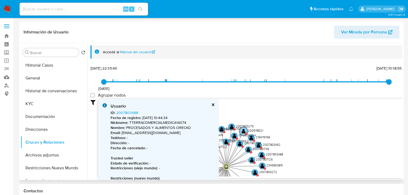
drag, startPoint x: 280, startPoint y: 166, endPoint x: 250, endPoint y: 135, distance: 43.2
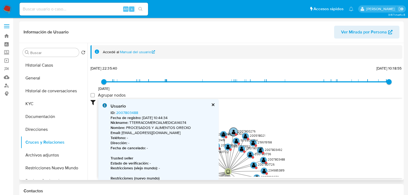
click at [233, 129] on circle at bounding box center [233, 132] width 9 height 9
click at [120, 111] on link "2007800276" at bounding box center [127, 112] width 22 height 5
click at [228, 147] on text "" at bounding box center [229, 147] width 4 height 5
type input "1658363494000"
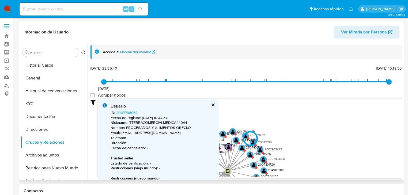
type input "1750790659000"
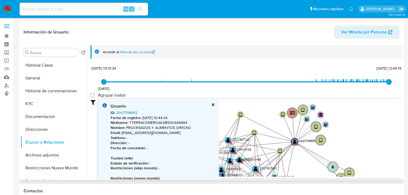
click at [128, 111] on link "2007798952" at bounding box center [126, 112] width 21 height 5
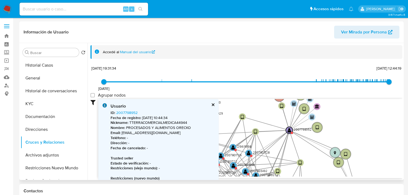
drag, startPoint x: 262, startPoint y: 131, endPoint x: 311, endPoint y: 62, distance: 84.7
click at [311, 62] on div "Accedé al Manual del usuario 20/7/2022 20/7/2022, 19:31:34 24/6/2025, 12:44:19 …" at bounding box center [247, 111] width 312 height 133
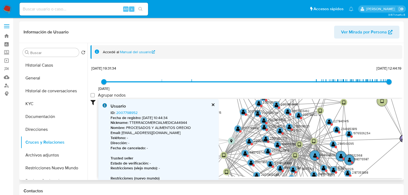
drag, startPoint x: 274, startPoint y: 143, endPoint x: 296, endPoint y: 70, distance: 76.8
click at [300, 58] on div "Accedé al Manual del usuario 20/7/2022 20/7/2022, 19:31:34 24/6/2025, 12:44:19 …" at bounding box center [247, 111] width 312 height 133
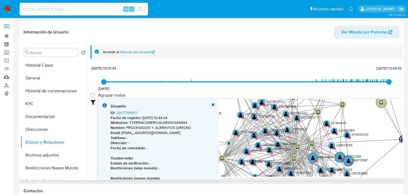
click at [213, 103] on button "cerrar" at bounding box center [212, 104] width 3 height 3
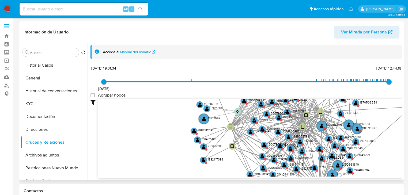
drag, startPoint x: 231, startPoint y: 92, endPoint x: 223, endPoint y: 69, distance: 24.3
click at [226, 67] on div "20/7/2022 20/7/2022, 19:31:34 24/6/2025, 12:44:19 Agrupar nodos Filtros Confian…" at bounding box center [247, 122] width 312 height 114
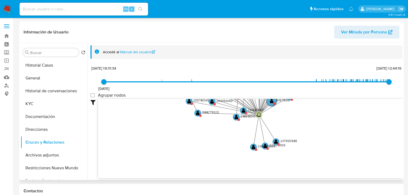
drag, startPoint x: 205, startPoint y: 152, endPoint x: 160, endPoint y: 91, distance: 76.1
click at [160, 91] on div "20/7/2022 20/7/2022, 19:31:34 24/6/2025, 12:44:19 Agrupar nodos Filtros Confian…" at bounding box center [247, 122] width 312 height 114
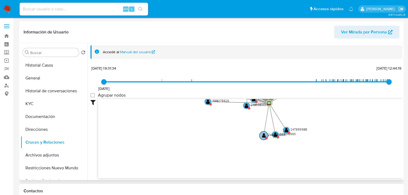
click at [264, 135] on text "" at bounding box center [264, 135] width 4 height 5
click at [264, 135] on text "" at bounding box center [265, 135] width 4 height 5
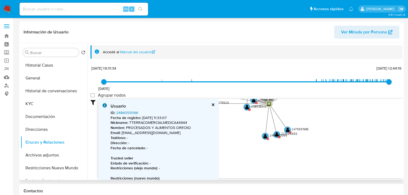
click at [128, 110] on link "2484053066" at bounding box center [127, 112] width 22 height 5
drag, startPoint x: 47, startPoint y: 114, endPoint x: 46, endPoint y: 141, distance: 27.3
click at [46, 114] on button "Documentación" at bounding box center [54, 116] width 67 height 13
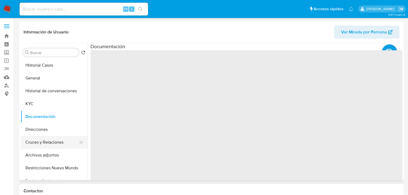
click at [46, 141] on button "Cruces y Relaciones" at bounding box center [52, 142] width 63 height 13
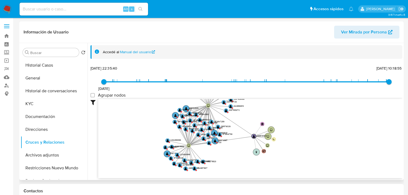
drag, startPoint x: 157, startPoint y: 136, endPoint x: 178, endPoint y: 121, distance: 26.4
click at [178, 121] on icon "device-67dc6e792b6781f60dab2444  device-681bcedbec3483d952df9165  device-673c…" at bounding box center [250, 138] width 304 height 78
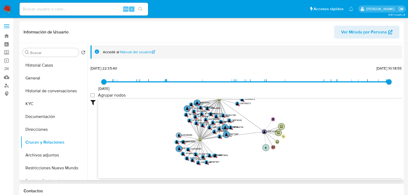
click at [179, 135] on text "" at bounding box center [179, 135] width 2 height 3
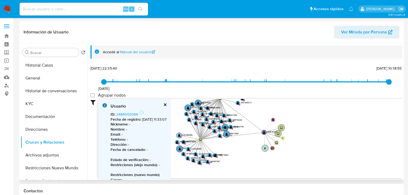
click at [179, 136] on text "" at bounding box center [179, 135] width 2 height 3
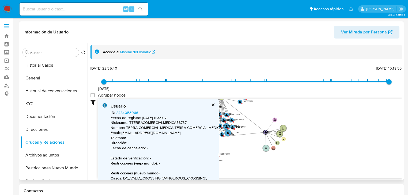
drag, startPoint x: 266, startPoint y: 159, endPoint x: 342, endPoint y: 149, distance: 76.8
click at [345, 150] on icon "device-67dc6e792b6781f60dab2444  device-681bcedbec3483d952df9165  device-673c…" at bounding box center [250, 138] width 304 height 78
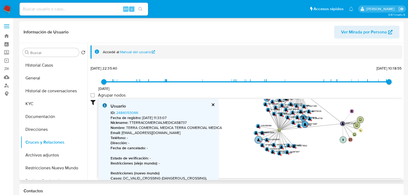
click at [259, 142] on circle at bounding box center [259, 140] width 8 height 8
click at [258, 141] on circle at bounding box center [259, 140] width 8 height 8
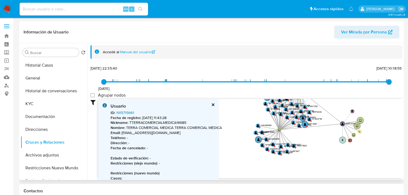
click at [120, 113] on link "1915715661" at bounding box center [125, 112] width 18 height 5
click at [273, 144] on text "1976505126" at bounding box center [270, 145] width 10 height 3
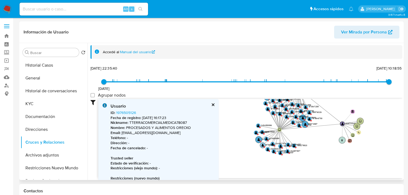
click at [273, 144] on text "1976505126" at bounding box center [271, 145] width 10 height 3
click at [262, 145] on circle at bounding box center [263, 146] width 6 height 6
click at [262, 146] on text "" at bounding box center [263, 145] width 2 height 3
click at [285, 116] on circle at bounding box center [287, 117] width 6 height 6
click at [286, 116] on text "" at bounding box center [287, 116] width 2 height 3
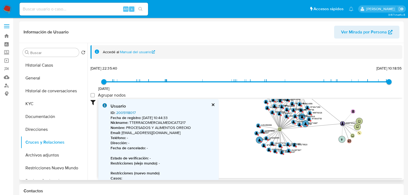
click at [129, 114] on link "2005118017" at bounding box center [126, 112] width 20 height 5
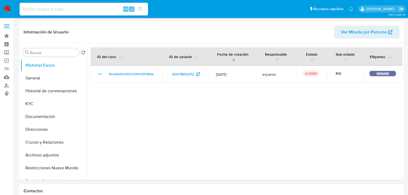
select select "10"
click at [39, 77] on button "General" at bounding box center [52, 78] width 63 height 13
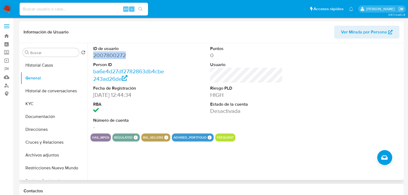
drag, startPoint x: 113, startPoint y: 55, endPoint x: 92, endPoint y: 55, distance: 20.6
click at [92, 55] on div "ID de usuario 2007800272 Person ID ba6e4d27df2782863db4cbe243ad26de Fecha de Re…" at bounding box center [130, 88] width 78 height 91
copy dd "2007800272"
click at [33, 105] on button "KYC" at bounding box center [52, 104] width 63 height 13
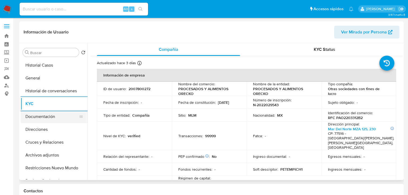
click at [21, 98] on button "KYC" at bounding box center [54, 104] width 67 height 13
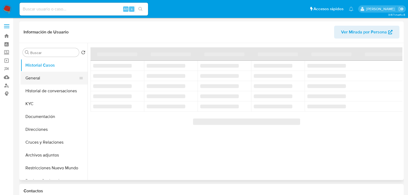
select select "10"
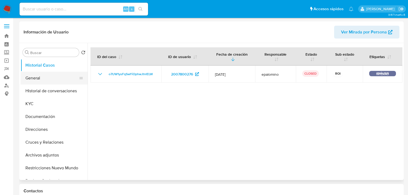
click at [40, 83] on button "General" at bounding box center [52, 78] width 63 height 13
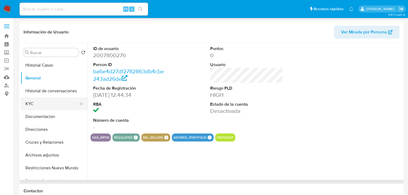
click at [35, 106] on button "KYC" at bounding box center [52, 104] width 63 height 13
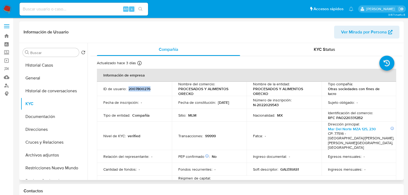
drag, startPoint x: 159, startPoint y: 89, endPoint x: 128, endPoint y: 89, distance: 30.3
click at [128, 89] on div "ID de usuario : 2007800276" at bounding box center [134, 89] width 62 height 5
copy p "2007800276"
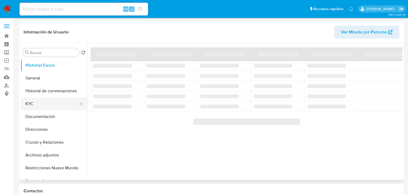
click at [40, 107] on button "KYC" at bounding box center [52, 104] width 63 height 13
select select "10"
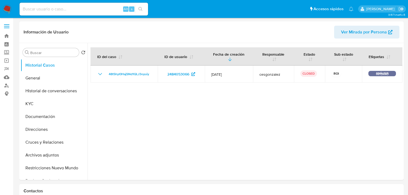
select select "10"
click at [43, 110] on button "KYC" at bounding box center [52, 104] width 63 height 13
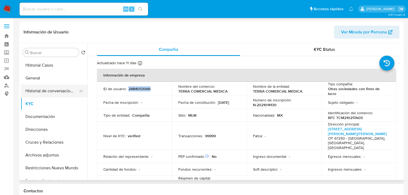
drag, startPoint x: 155, startPoint y: 90, endPoint x: 78, endPoint y: 92, distance: 77.7
click at [128, 88] on div "ID de usuario : 2484053066" at bounding box center [134, 89] width 62 height 5
copy p "2484053066"
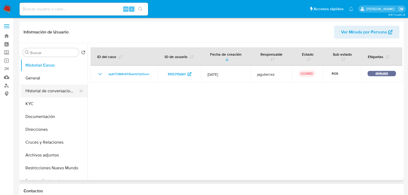
select select "10"
click at [34, 102] on button "KYC" at bounding box center [52, 104] width 63 height 13
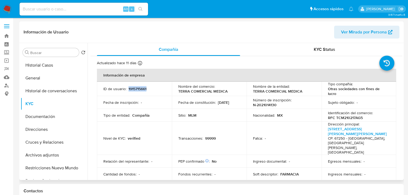
drag, startPoint x: 147, startPoint y: 88, endPoint x: 128, endPoint y: 87, distance: 19.1
click at [128, 87] on div "ID de usuario : 1915715661" at bounding box center [134, 89] width 62 height 5
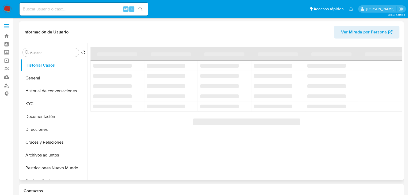
select select "10"
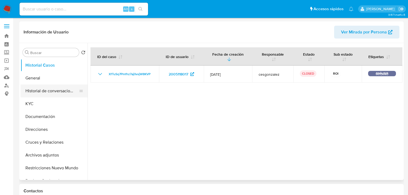
click at [32, 92] on button "Historial de conversaciones" at bounding box center [52, 91] width 63 height 13
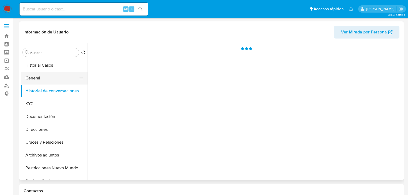
click at [36, 79] on button "General" at bounding box center [52, 78] width 63 height 13
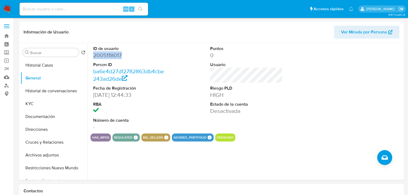
drag, startPoint x: 126, startPoint y: 53, endPoint x: 90, endPoint y: 55, distance: 36.3
click at [90, 55] on div "ID de usuario 2005118017 Person ID ba6e4d27df2782863db4cbe243ad26de Fecha de Re…" at bounding box center [245, 111] width 315 height 137
copy dd "2005118017"
drag, startPoint x: 31, startPoint y: 105, endPoint x: 74, endPoint y: 105, distance: 42.6
click at [32, 105] on button "KYC" at bounding box center [52, 104] width 63 height 13
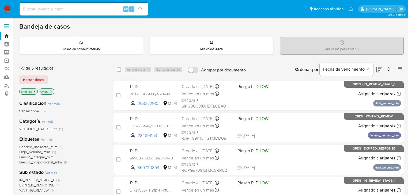
click at [100, 73] on div "1-5 de 5 resultados Borrar filtros erjuarez OPEN" at bounding box center [62, 80] width 86 height 31
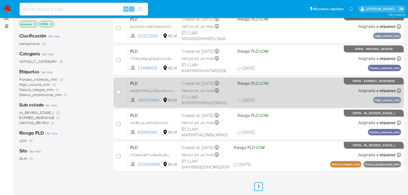
scroll to position [43, 0]
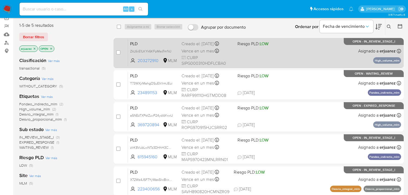
click at [295, 50] on div "PLD ZkL6iiE1LKYk6KFpMsoTm1VJ 203272910 MLM Riesgo PLD: LOW Creado el: 12/08/202…" at bounding box center [264, 52] width 273 height 27
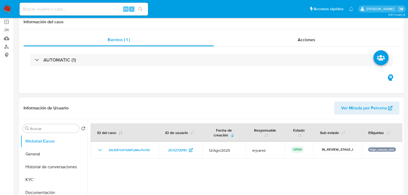
select select "10"
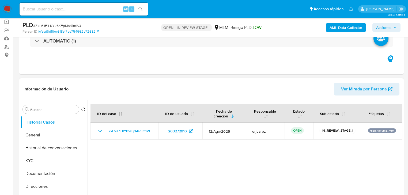
scroll to position [86, 0]
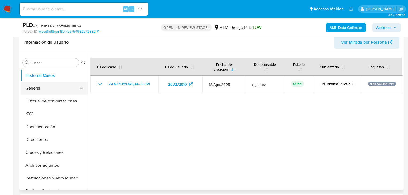
click at [33, 88] on button "General" at bounding box center [52, 88] width 63 height 13
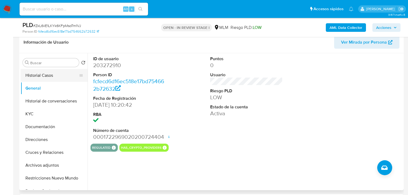
drag, startPoint x: 53, startPoint y: 73, endPoint x: 59, endPoint y: 75, distance: 5.7
click at [52, 73] on button "Historial Casos" at bounding box center [52, 75] width 63 height 13
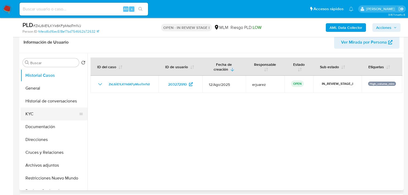
click at [36, 118] on button "KYC" at bounding box center [52, 114] width 63 height 13
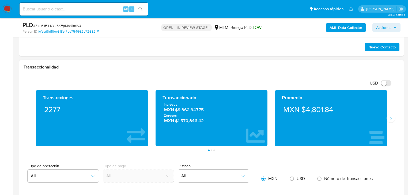
scroll to position [364, 0]
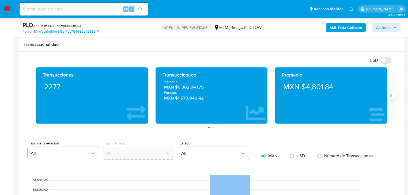
click at [392, 95] on icon "Siguiente" at bounding box center [391, 96] width 4 height 4
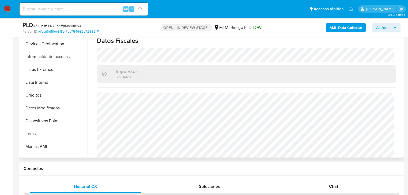
scroll to position [107, 0]
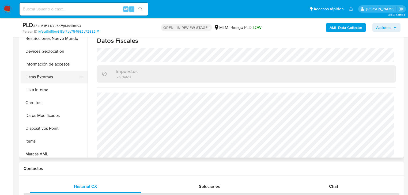
click at [51, 76] on button "Listas Externas" at bounding box center [52, 77] width 63 height 13
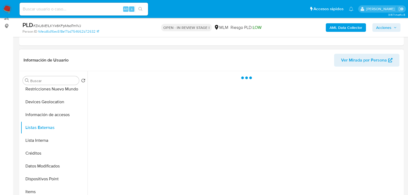
scroll to position [76, 0]
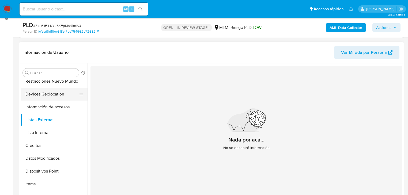
click at [41, 95] on button "Devices Geolocation" at bounding box center [52, 94] width 63 height 13
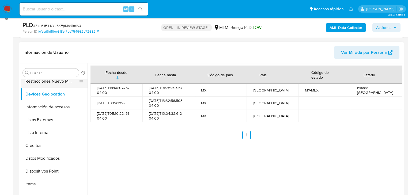
scroll to position [0, 0]
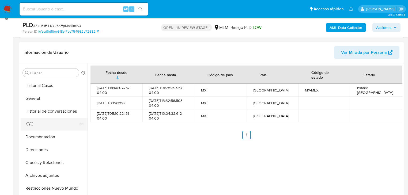
drag, startPoint x: 35, startPoint y: 124, endPoint x: 83, endPoint y: 125, distance: 48.8
click at [42, 126] on button "KYC" at bounding box center [52, 124] width 63 height 13
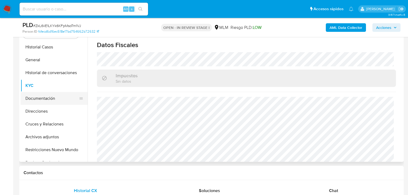
scroll to position [118, 0]
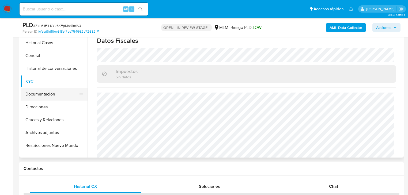
click at [55, 94] on button "Documentación" at bounding box center [52, 94] width 63 height 13
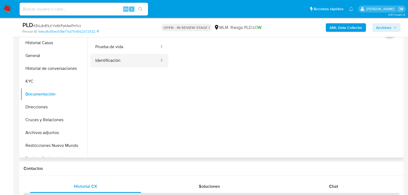
drag, startPoint x: 108, startPoint y: 58, endPoint x: 160, endPoint y: 58, distance: 51.7
click at [109, 58] on button "Identificación" at bounding box center [125, 61] width 69 height 14
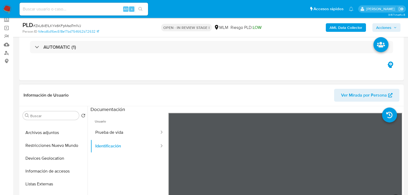
scroll to position [76, 0]
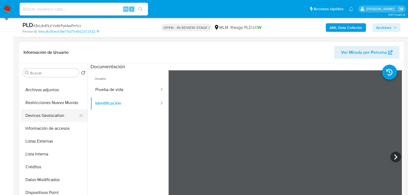
drag, startPoint x: 54, startPoint y: 117, endPoint x: 58, endPoint y: 117, distance: 4.3
click at [54, 117] on button "Devices Geolocation" at bounding box center [52, 115] width 63 height 13
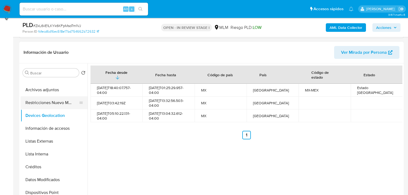
click at [59, 104] on button "Restricciones Nuevo Mundo" at bounding box center [52, 102] width 63 height 13
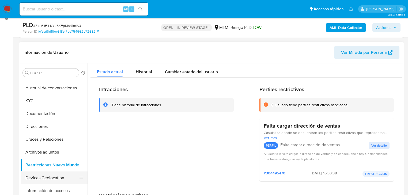
scroll to position [21, 0]
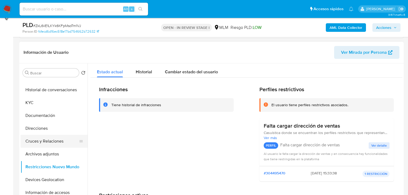
click at [55, 140] on button "Cruces y Relaciones" at bounding box center [52, 141] width 63 height 13
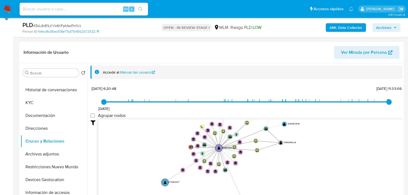
drag, startPoint x: 215, startPoint y: 161, endPoint x: 215, endPoint y: 184, distance: 23.0
click at [215, 184] on icon "user-203272910  203272910 device-68236522bdab62aeb8c6fbaa  device-63bb7b82088…" at bounding box center [250, 159] width 304 height 78
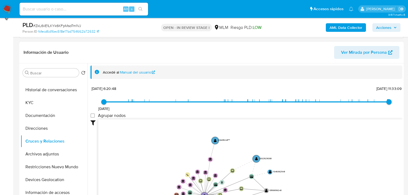
drag, startPoint x: 186, startPoint y: 134, endPoint x: 200, endPoint y: 120, distance: 20.3
click at [201, 120] on icon "user-203272910  203272910 device-68236522bdab62aeb8c6fbaa  device-63bb7b82088…" at bounding box center [250, 159] width 304 height 78
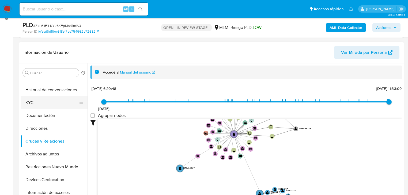
click at [28, 102] on button "KYC" at bounding box center [52, 102] width 63 height 13
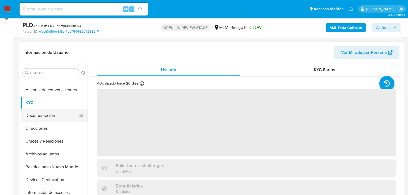
click at [35, 114] on button "Documentación" at bounding box center [52, 115] width 63 height 13
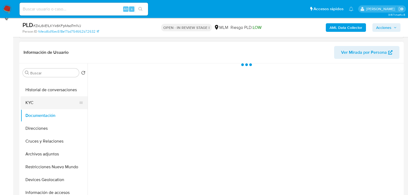
click at [44, 108] on button "KYC" at bounding box center [52, 102] width 63 height 13
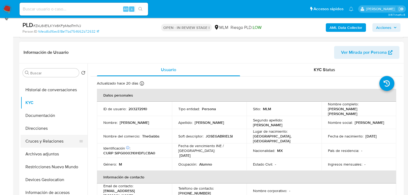
click at [60, 140] on button "Cruces y Relaciones" at bounding box center [52, 141] width 63 height 13
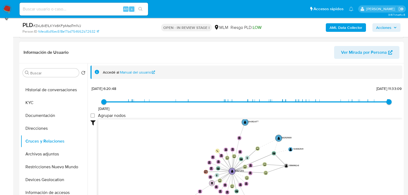
drag, startPoint x: 209, startPoint y: 139, endPoint x: 210, endPoint y: 185, distance: 46.1
click at [212, 194] on icon "user-203272910  203272910 device-68236522bdab62aeb8c6fbaa  device-63bb7b82088…" at bounding box center [250, 159] width 304 height 78
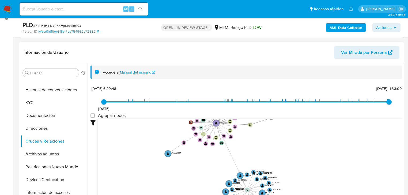
drag, startPoint x: 165, startPoint y: 132, endPoint x: 164, endPoint y: 125, distance: 6.3
click at [164, 125] on icon "user-203272910  203272910 device-68236522bdab62aeb8c6fbaa  device-63bb7b82088…" at bounding box center [250, 159] width 304 height 78
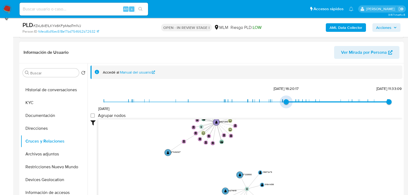
type input "1715189397000"
drag, startPoint x: 106, startPoint y: 100, endPoint x: 296, endPoint y: 101, distance: 189.5
click at [289, 101] on span "[DATE] 16:20:17" at bounding box center [286, 101] width 5 height 5
click at [47, 94] on button "Historial de conversaciones" at bounding box center [52, 90] width 63 height 13
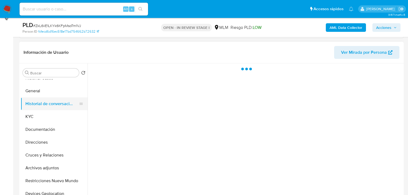
scroll to position [0, 0]
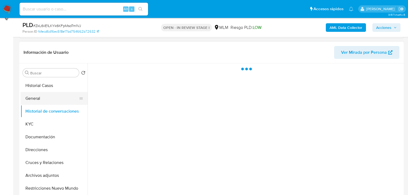
click at [40, 97] on button "General" at bounding box center [52, 98] width 63 height 13
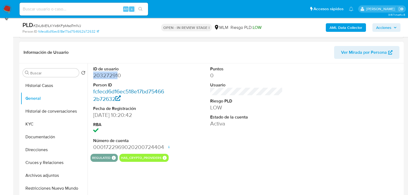
drag, startPoint x: 118, startPoint y: 75, endPoint x: 104, endPoint y: 90, distance: 20.1
click at [91, 76] on div "ID de usuario 203272910 Person ID fcfecd6d16ec518e17bd754662b72632 Fecha de Reg…" at bounding box center [130, 109] width 78 height 91
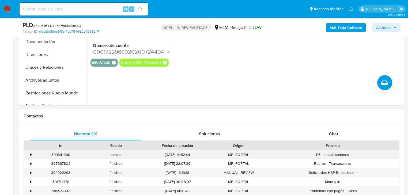
scroll to position [118, 0]
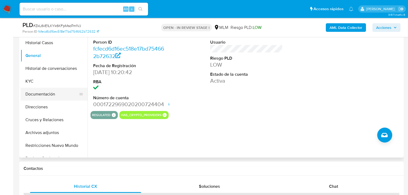
drag, startPoint x: 58, startPoint y: 94, endPoint x: 69, endPoint y: 95, distance: 10.8
click at [59, 95] on button "Documentación" at bounding box center [52, 94] width 63 height 13
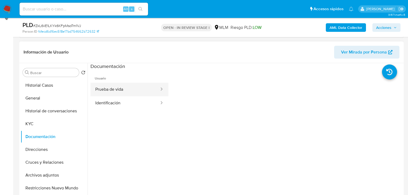
scroll to position [76, 0]
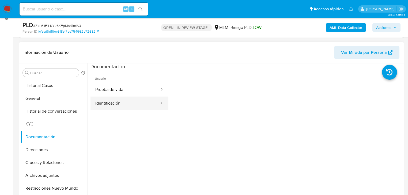
click at [124, 99] on button "Identificación" at bounding box center [125, 104] width 69 height 14
